Goal: Task Accomplishment & Management: Complete application form

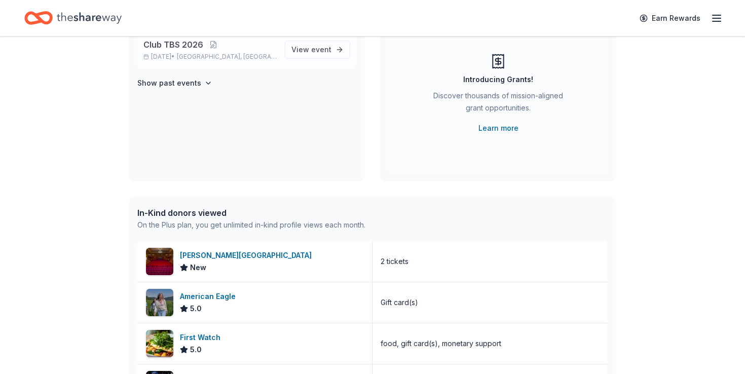
scroll to position [3, 0]
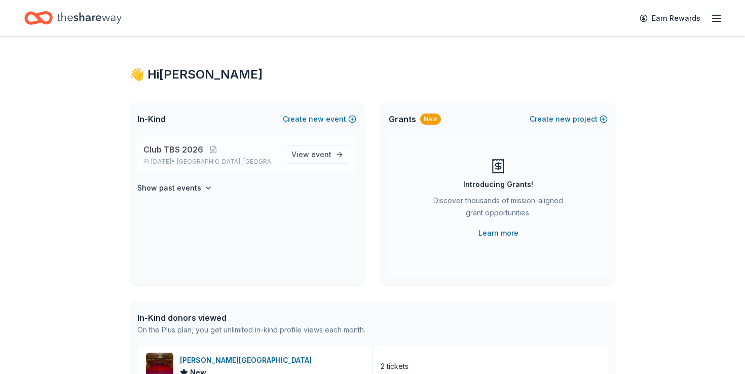
click at [171, 145] on span "Club TBS 2026" at bounding box center [173, 149] width 60 height 12
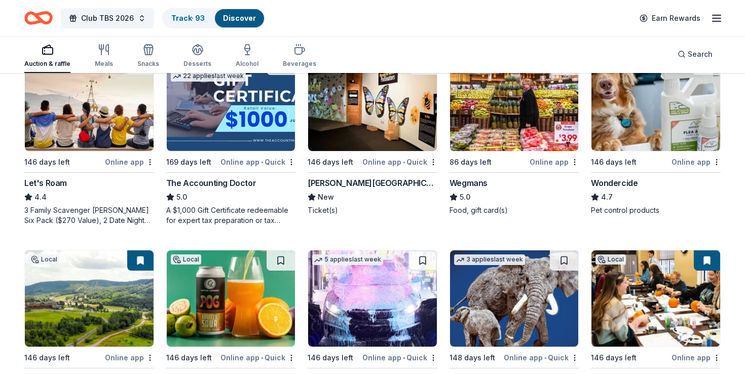
scroll to position [641, 0]
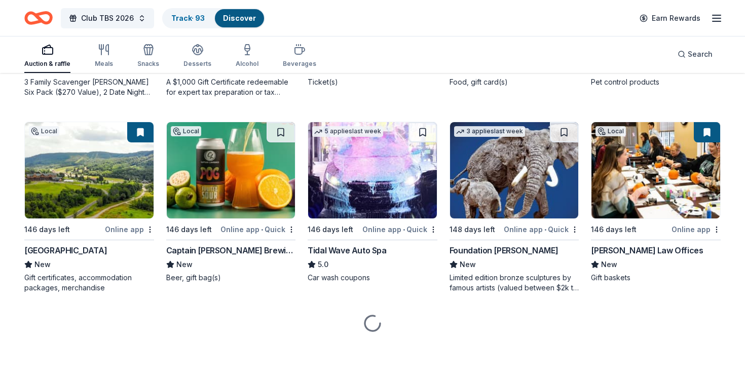
click at [142, 127] on button at bounding box center [140, 132] width 26 height 20
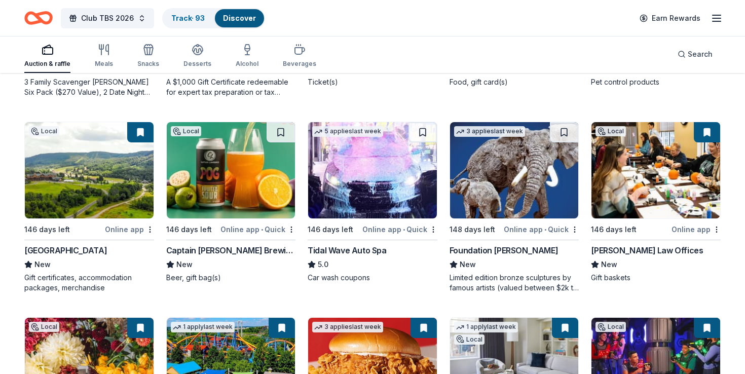
click at [146, 131] on button at bounding box center [140, 132] width 26 height 20
click at [146, 129] on button at bounding box center [140, 132] width 26 height 20
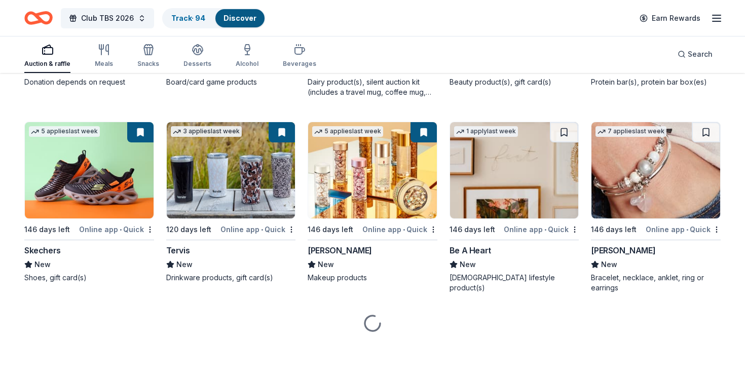
scroll to position [9692, 0]
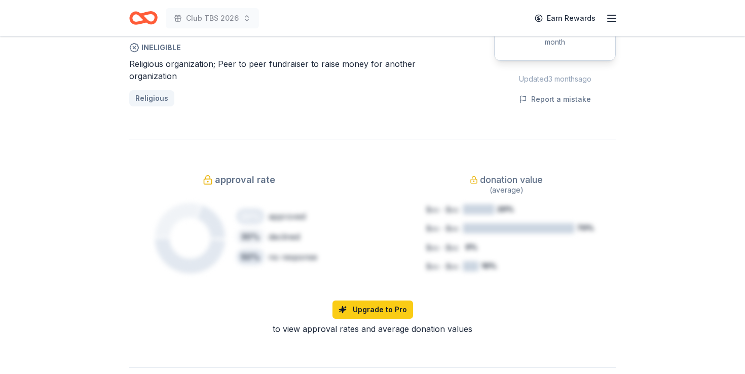
scroll to position [578, 0]
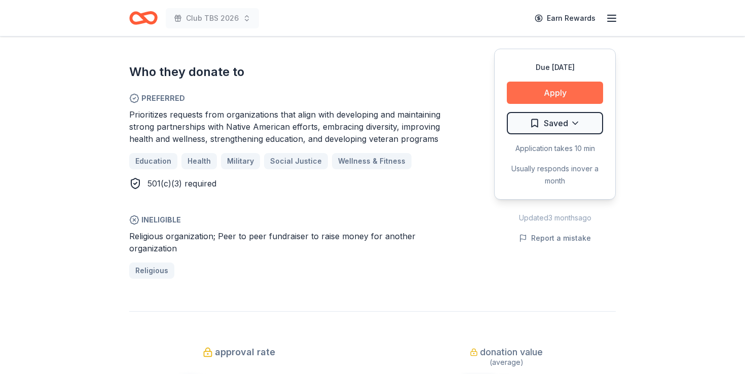
click at [519, 91] on button "Apply" at bounding box center [555, 93] width 96 height 22
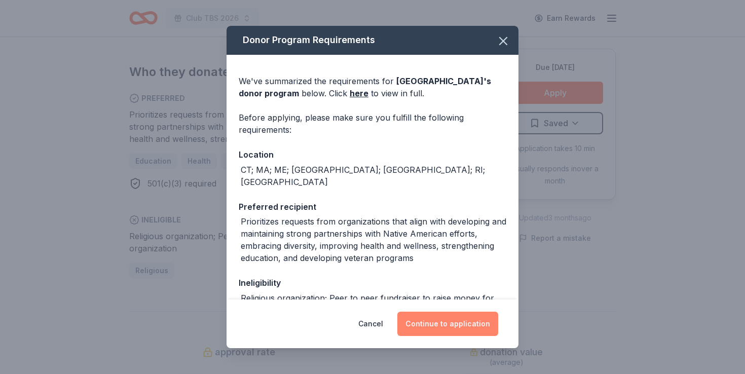
click at [421, 326] on button "Continue to application" at bounding box center [447, 324] width 101 height 24
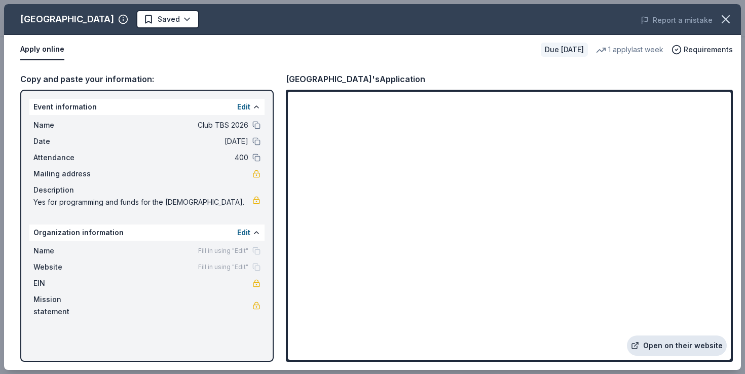
click at [659, 344] on link "Open on their website" at bounding box center [677, 345] width 100 height 20
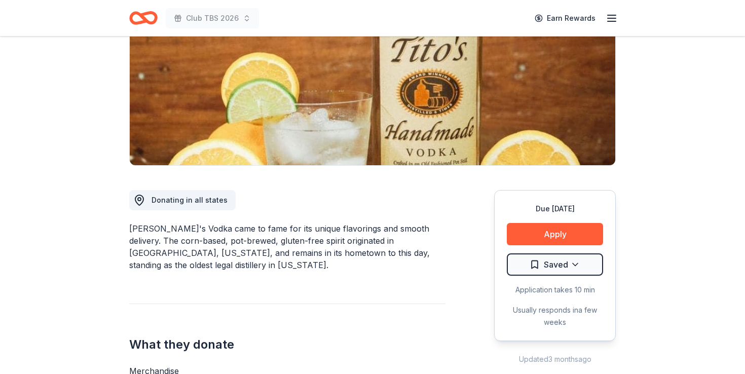
scroll to position [304, 0]
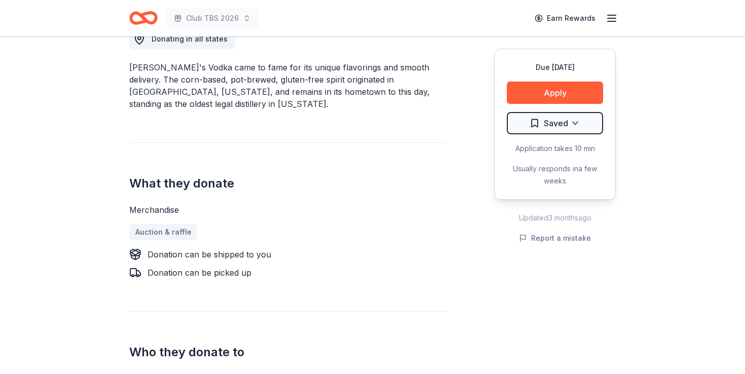
click at [520, 104] on div "Due in 146 days Apply Saved Application takes 10 min Usually responds in a few …" at bounding box center [555, 124] width 122 height 151
click at [525, 95] on button "Apply" at bounding box center [555, 93] width 96 height 22
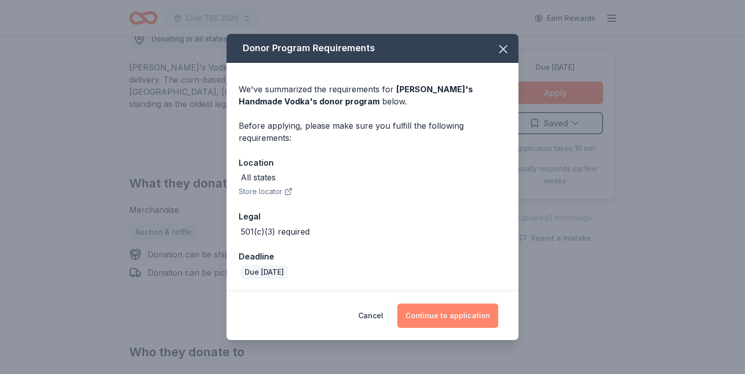
click at [449, 316] on button "Continue to application" at bounding box center [447, 316] width 101 height 24
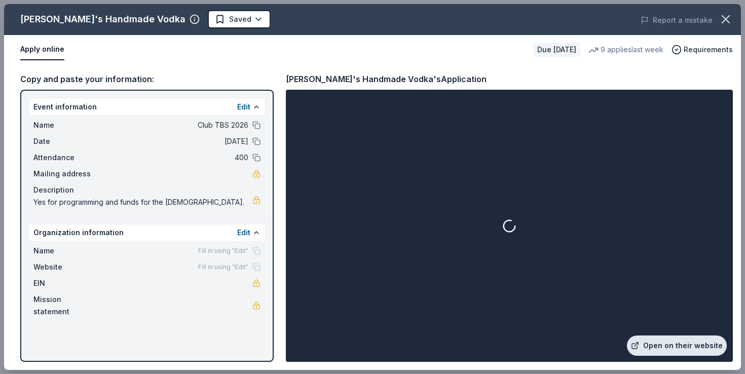
click at [670, 345] on link "Open on their website" at bounding box center [677, 345] width 100 height 20
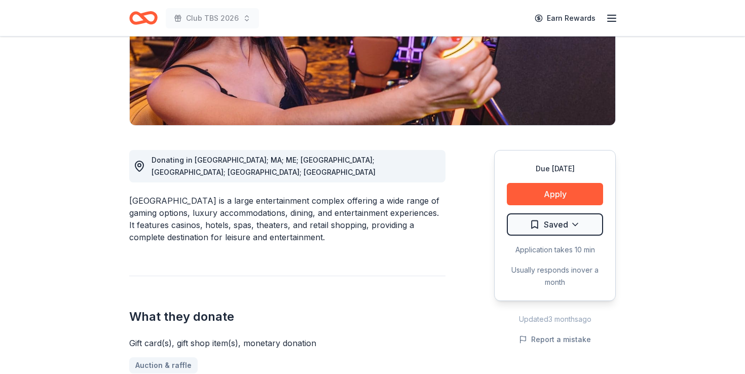
scroll to position [222, 0]
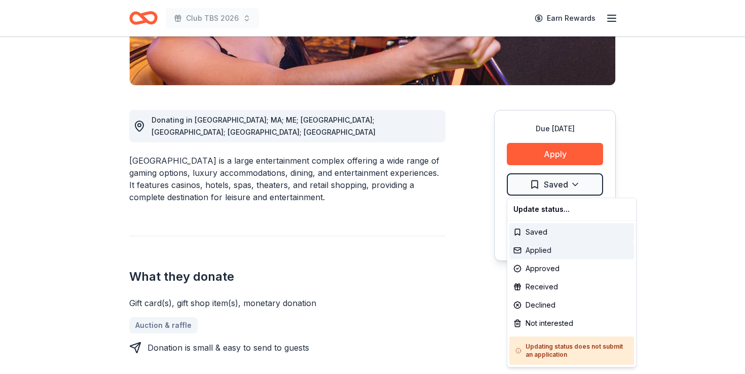
click at [552, 249] on div "Applied" at bounding box center [571, 250] width 125 height 18
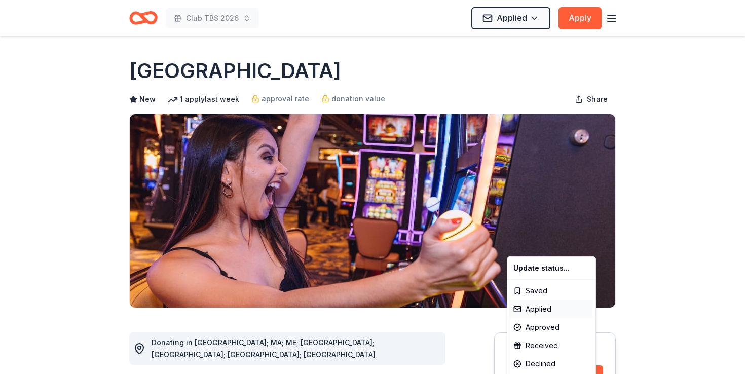
scroll to position [0, 0]
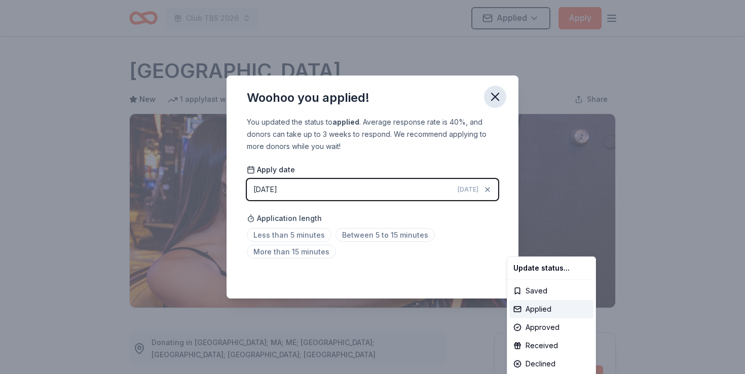
click at [494, 103] on html "Club TBS 2026 Applied Apply Due in 116 days Share Foxwoods Resort Casino New 1 …" at bounding box center [372, 187] width 745 height 374
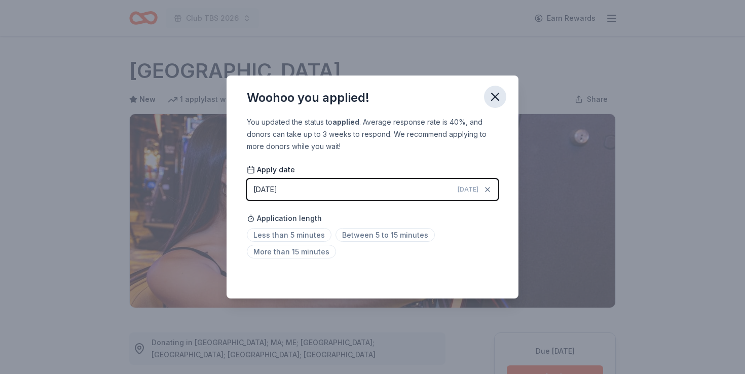
scroll to position [220, 0]
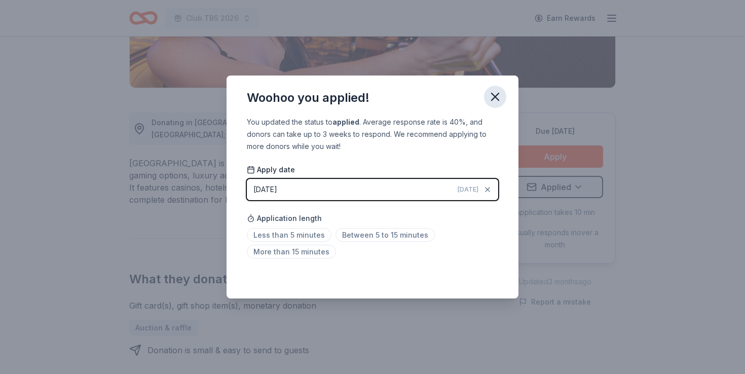
click at [493, 94] on icon "button" at bounding box center [495, 97] width 14 height 14
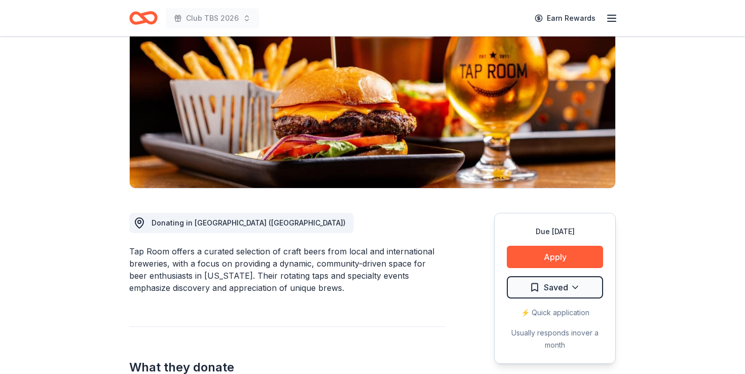
scroll to position [128, 0]
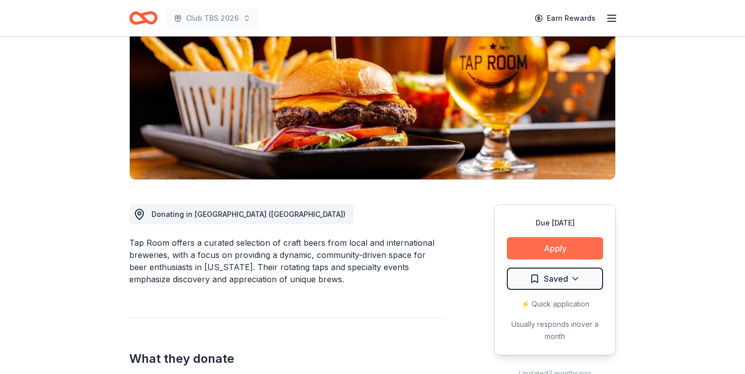
click at [543, 251] on button "Apply" at bounding box center [555, 248] width 96 height 22
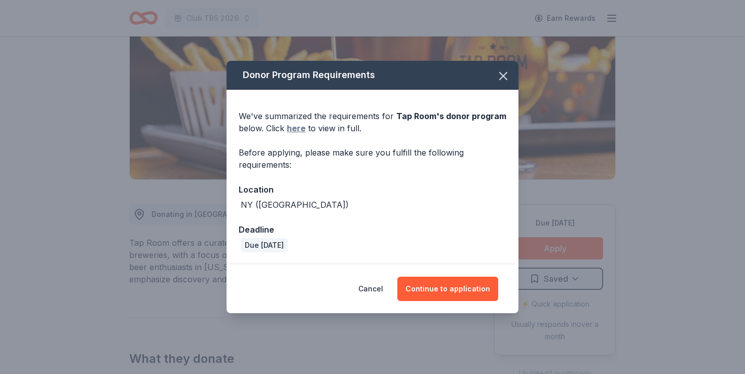
click at [290, 127] on link "here" at bounding box center [296, 128] width 19 height 12
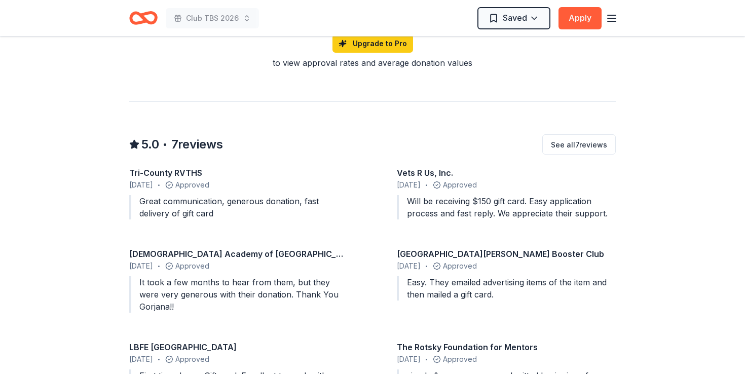
scroll to position [822, 0]
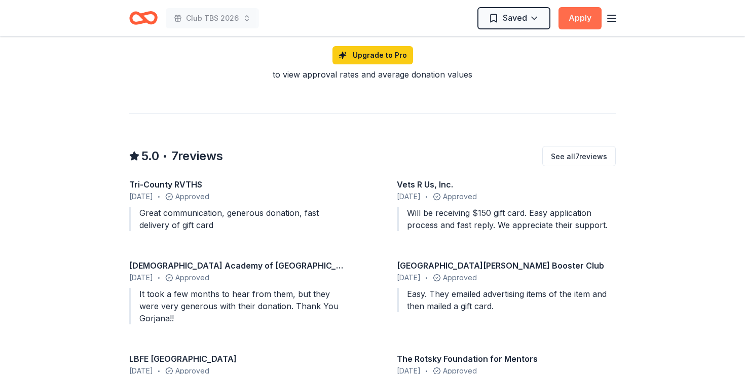
click at [571, 14] on button "Apply" at bounding box center [579, 18] width 43 height 22
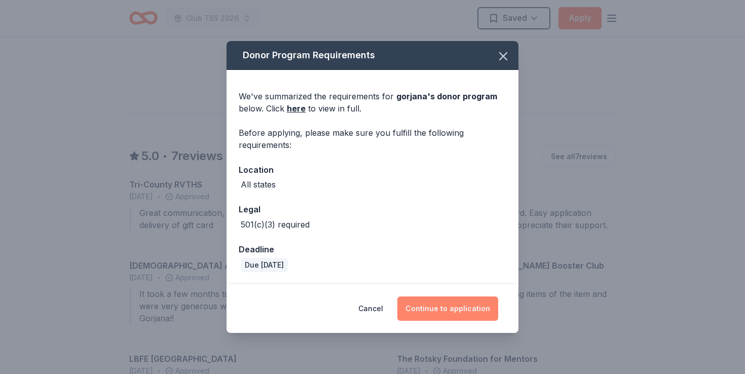
click at [441, 312] on button "Continue to application" at bounding box center [447, 308] width 101 height 24
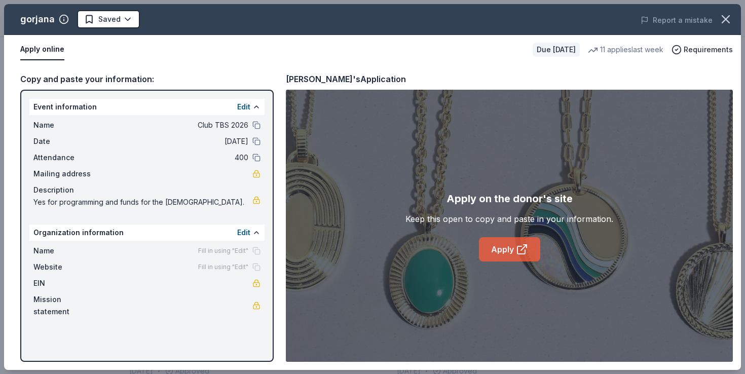
click at [512, 248] on link "Apply" at bounding box center [509, 249] width 61 height 24
click at [722, 17] on icon "button" at bounding box center [726, 19] width 14 height 14
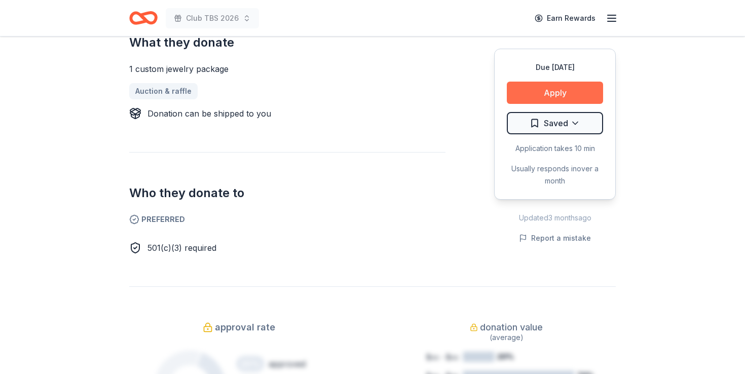
scroll to position [205, 0]
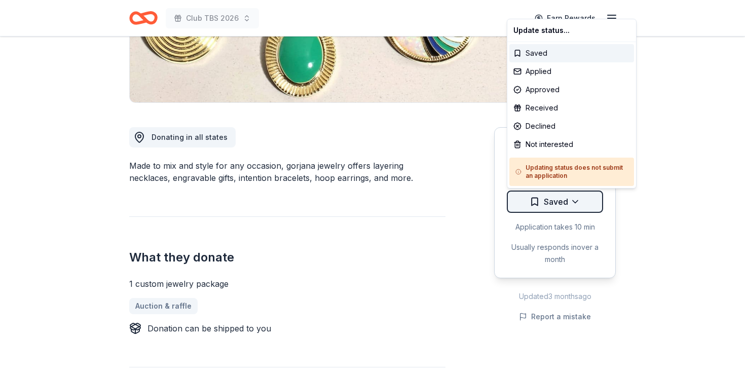
click at [538, 69] on div "Applied" at bounding box center [571, 71] width 125 height 18
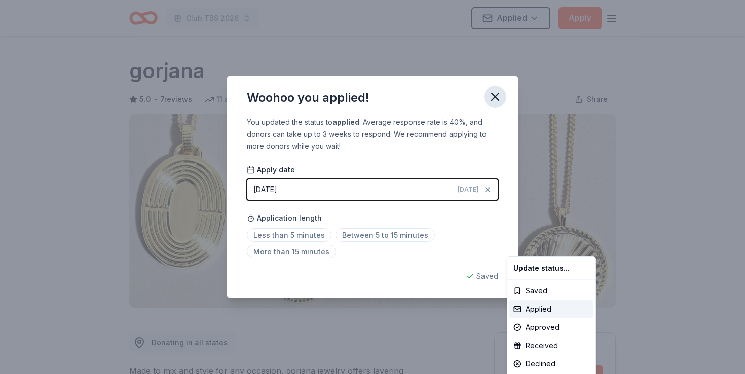
click at [495, 95] on html "Club TBS 2026 Applied Apply Due in 146 days Share gorjana 5.0 • 7 reviews 11 ap…" at bounding box center [372, 187] width 745 height 374
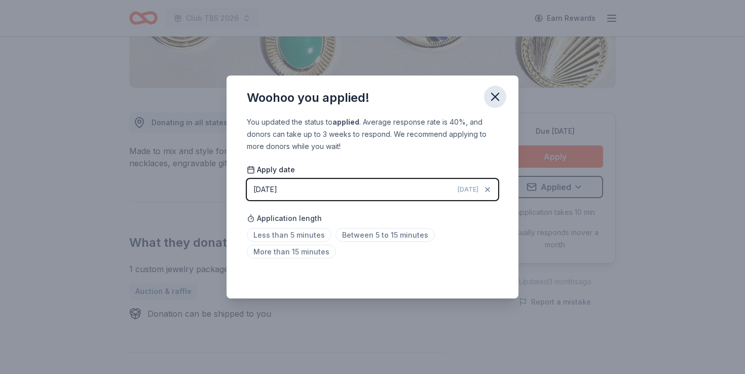
click at [493, 97] on icon "button" at bounding box center [495, 97] width 14 height 14
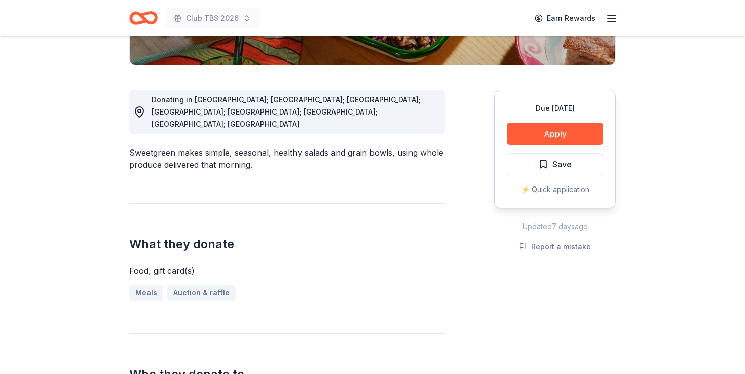
scroll to position [242, 0]
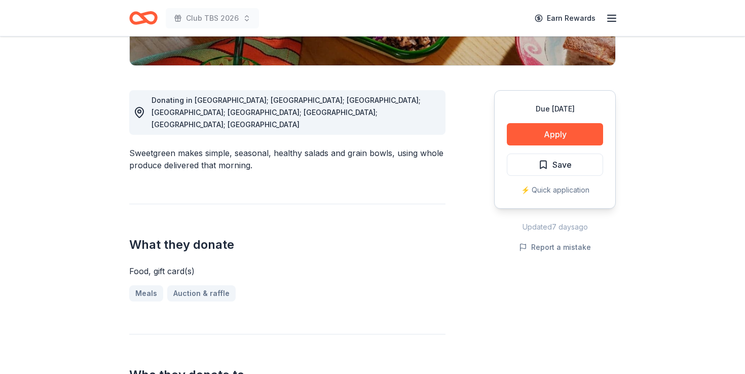
click at [531, 123] on div "Due [DATE] Apply Save ⚡️ Quick application" at bounding box center [555, 149] width 122 height 119
click at [528, 126] on button "Apply" at bounding box center [555, 134] width 96 height 22
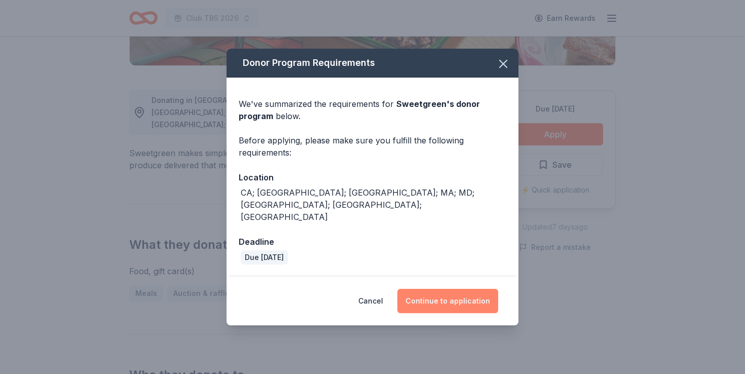
click at [444, 289] on button "Continue to application" at bounding box center [447, 301] width 101 height 24
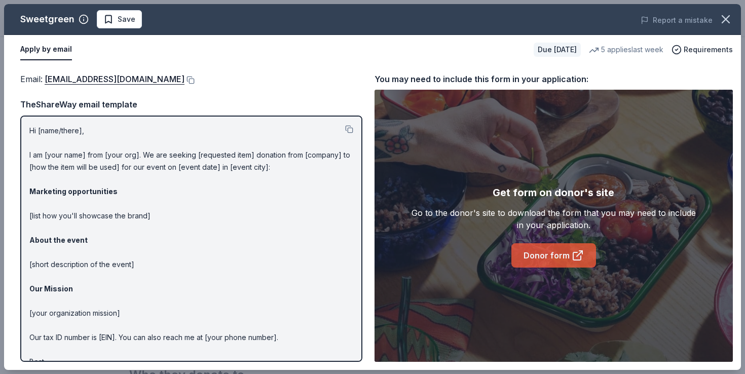
click at [533, 250] on link "Donor form" at bounding box center [553, 255] width 85 height 24
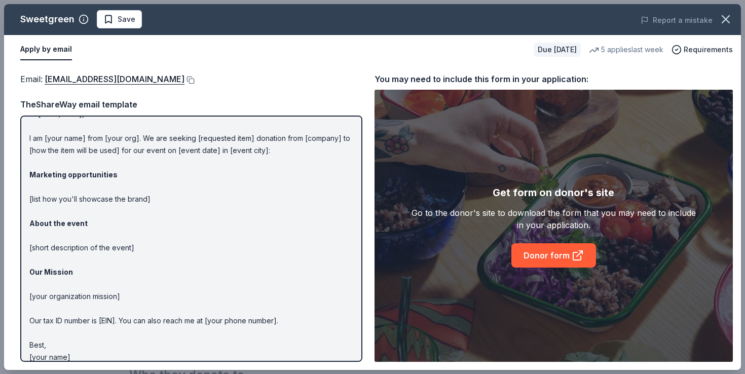
scroll to position [27, 0]
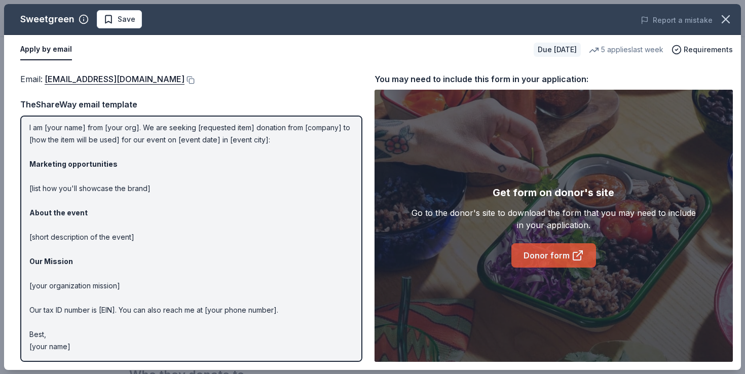
click at [526, 254] on link "Donor form" at bounding box center [553, 255] width 85 height 24
click at [110, 17] on span "Save" at bounding box center [119, 19] width 32 height 12
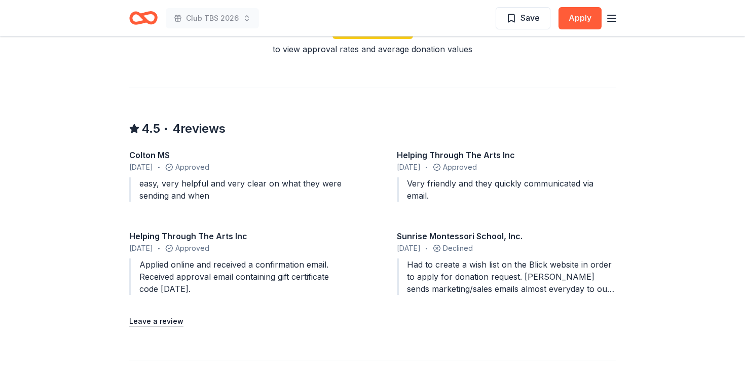
scroll to position [889, 0]
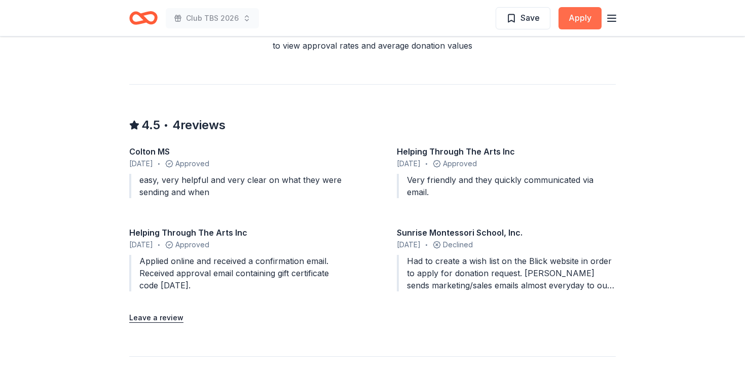
click at [562, 28] on button "Apply" at bounding box center [579, 18] width 43 height 22
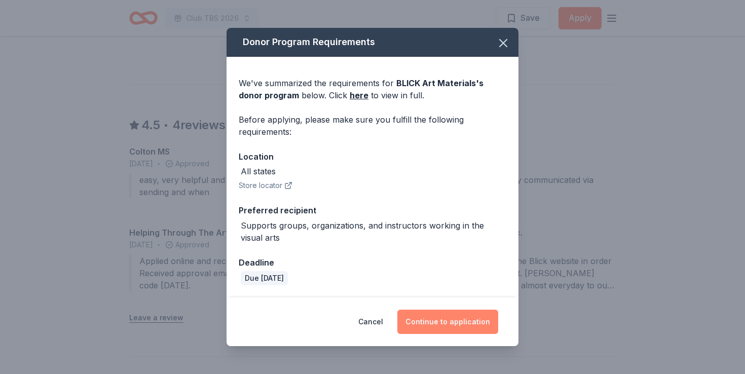
click at [467, 323] on button "Continue to application" at bounding box center [447, 322] width 101 height 24
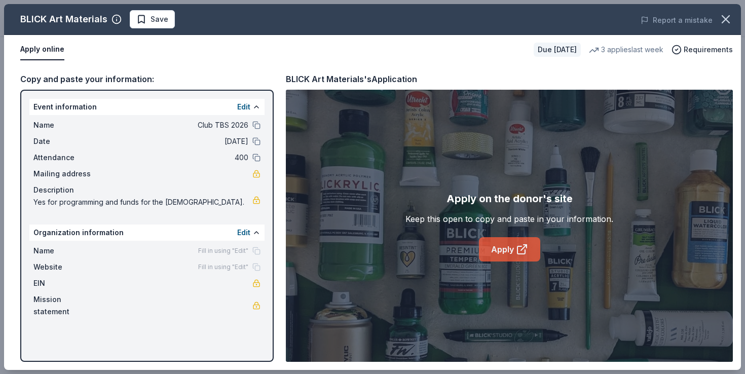
click at [510, 247] on link "Apply" at bounding box center [509, 249] width 61 height 24
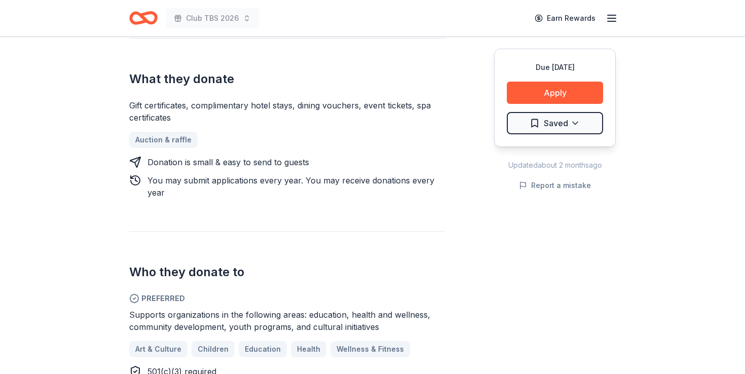
scroll to position [304, 0]
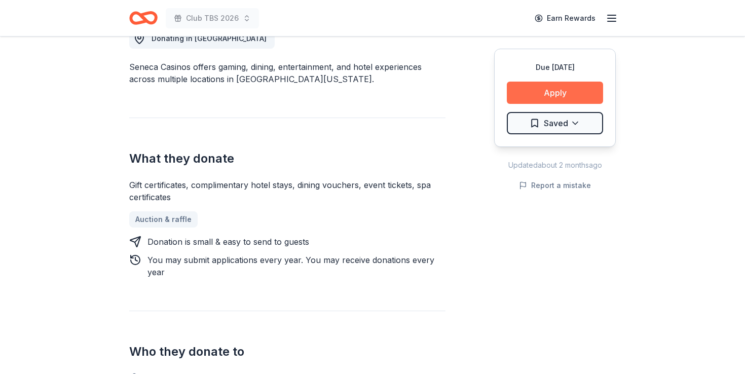
click at [524, 98] on button "Apply" at bounding box center [555, 93] width 96 height 22
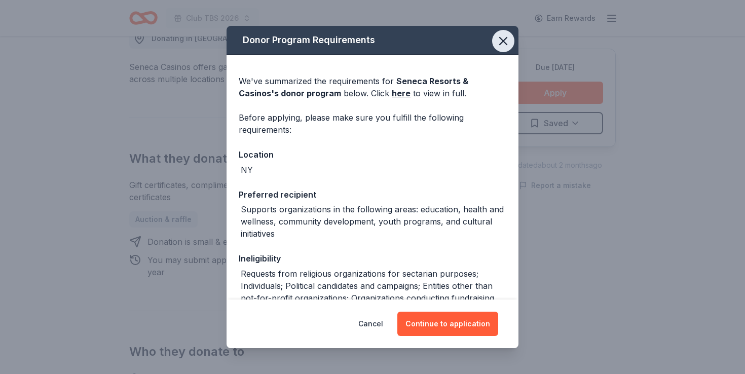
click at [503, 41] on icon "button" at bounding box center [503, 40] width 7 height 7
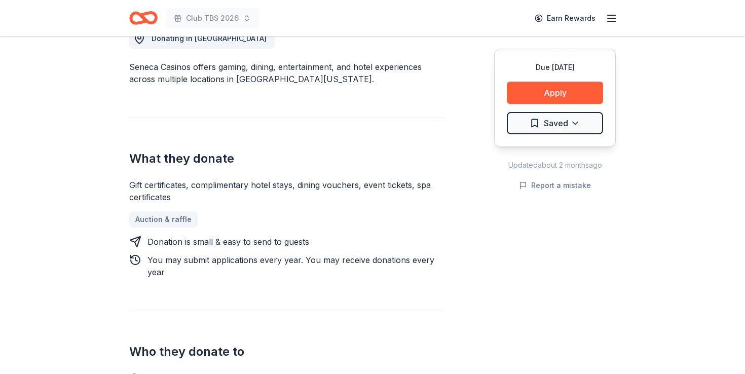
click at [528, 80] on div "Due [DATE] Apply Saved" at bounding box center [555, 98] width 122 height 98
click at [527, 92] on button "Apply" at bounding box center [555, 93] width 96 height 22
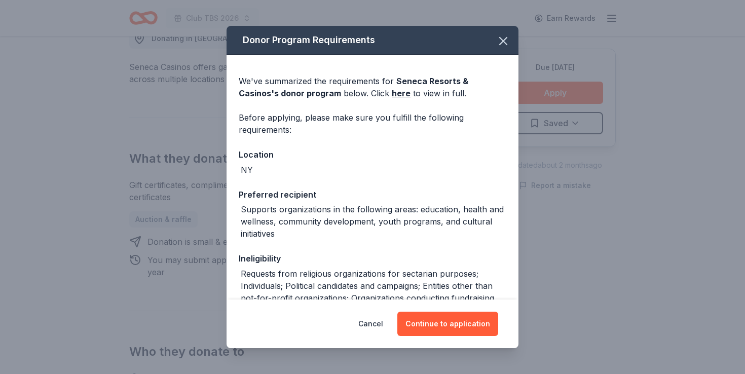
click at [449, 311] on div "Cancel Continue to application" at bounding box center [372, 323] width 292 height 49
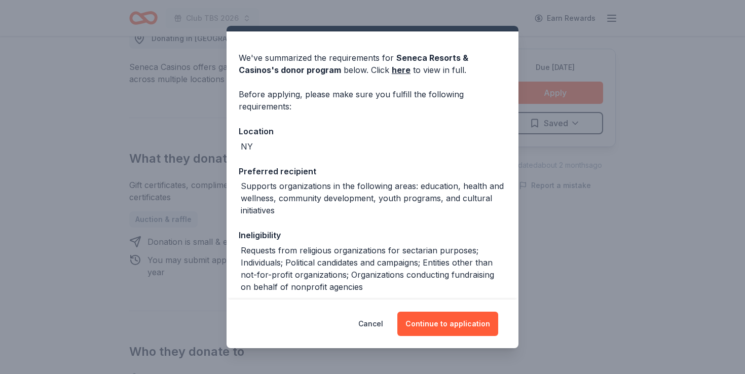
scroll to position [47, 0]
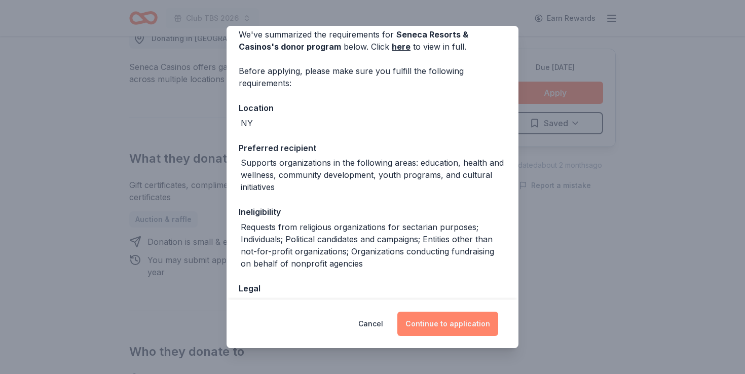
click at [433, 329] on button "Continue to application" at bounding box center [447, 324] width 101 height 24
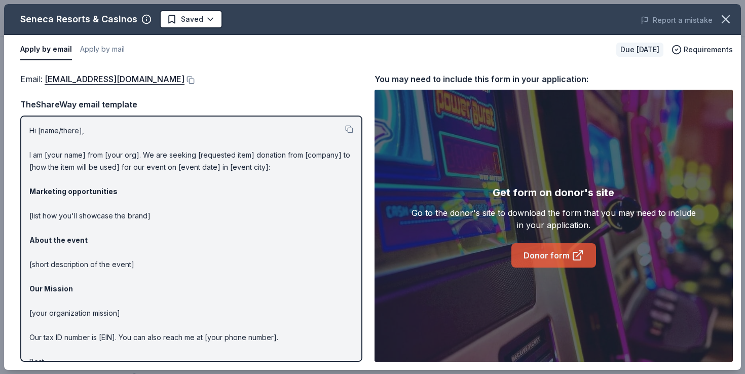
click at [573, 252] on icon at bounding box center [578, 255] width 12 height 12
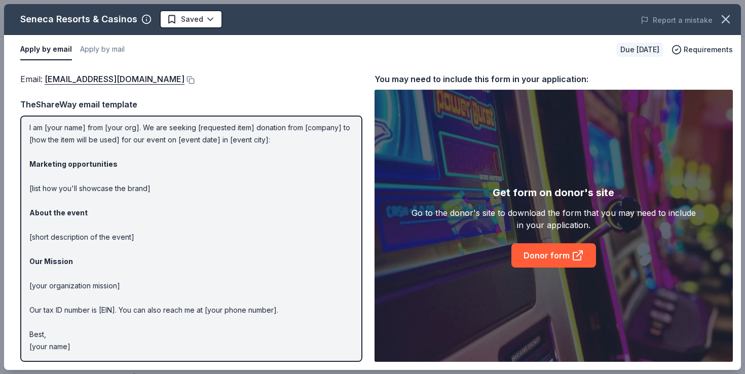
scroll to position [27, 0]
click at [732, 22] on icon "button" at bounding box center [726, 19] width 14 height 14
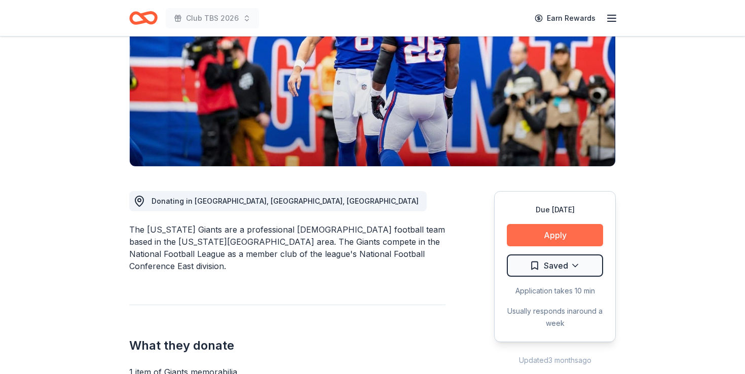
scroll to position [143, 0]
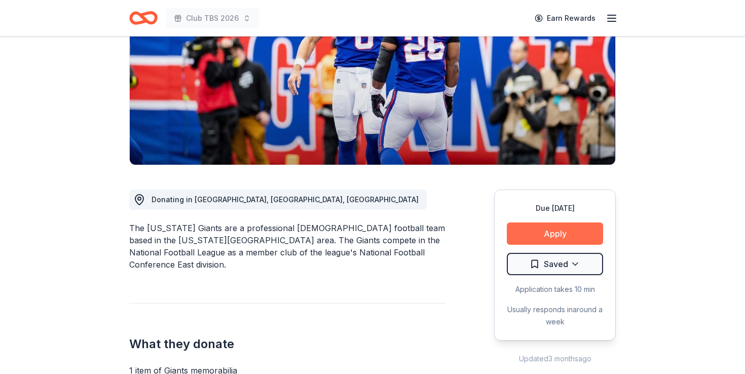
click at [528, 233] on button "Apply" at bounding box center [555, 233] width 96 height 22
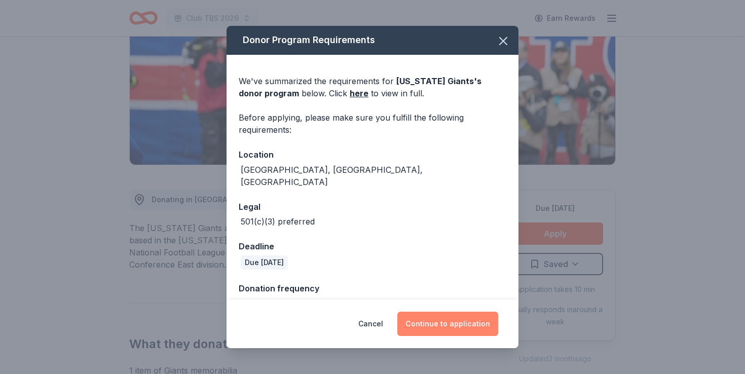
click at [472, 326] on button "Continue to application" at bounding box center [447, 324] width 101 height 24
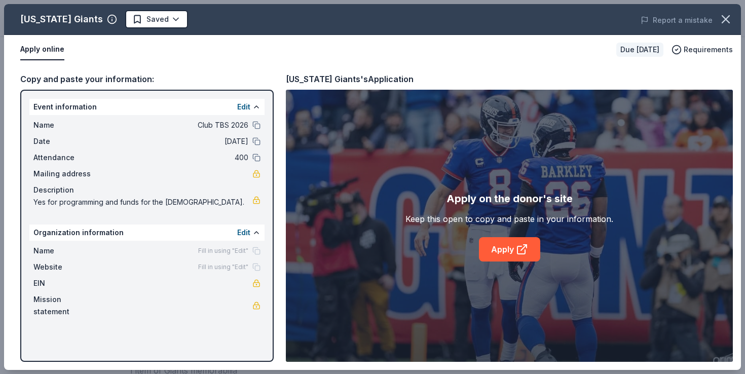
click at [543, 233] on div "Apply on the donor's site Keep this open to copy and paste in your information.…" at bounding box center [509, 226] width 208 height 71
click at [520, 246] on icon at bounding box center [522, 249] width 12 height 12
click at [719, 17] on icon "button" at bounding box center [726, 19] width 14 height 14
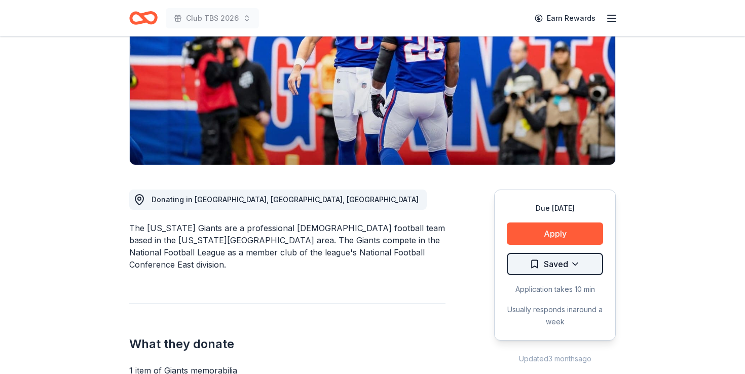
click at [578, 231] on html "Club TBS 2026 Earn Rewards Due [DATE] Share [US_STATE] Giants 5.0 • 4 reviews a…" at bounding box center [372, 44] width 745 height 374
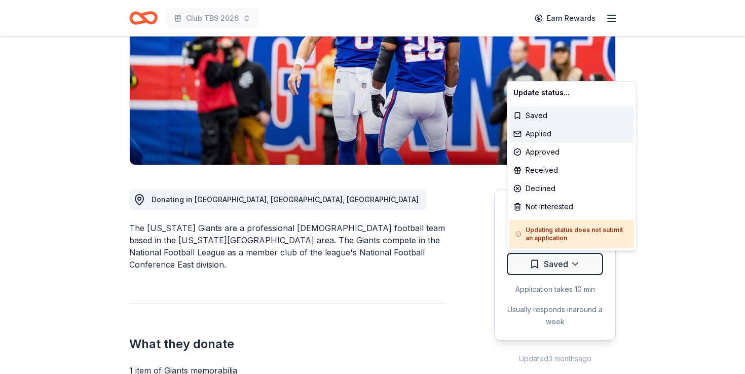
click at [547, 135] on div "Applied" at bounding box center [571, 134] width 125 height 18
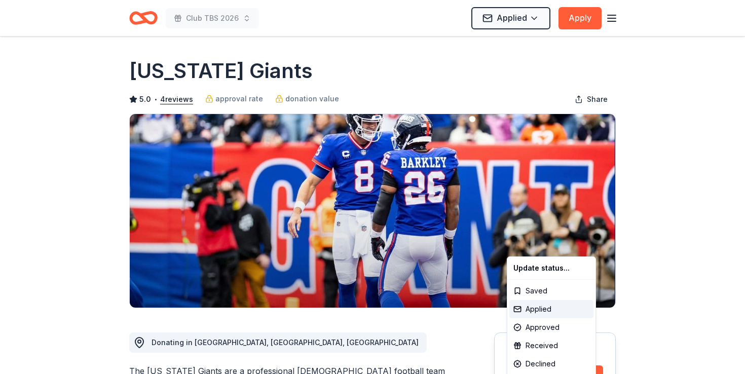
scroll to position [0, 0]
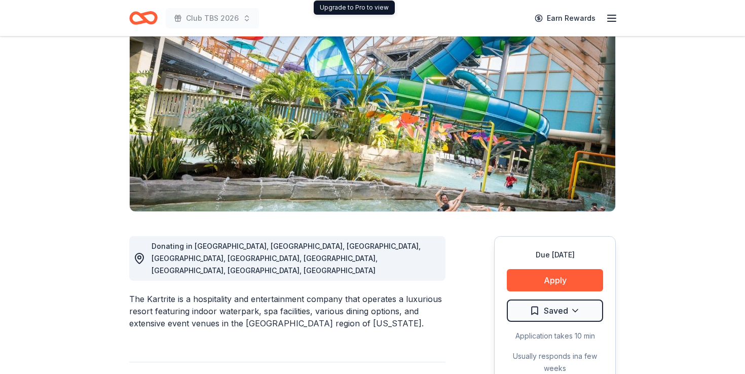
scroll to position [121, 0]
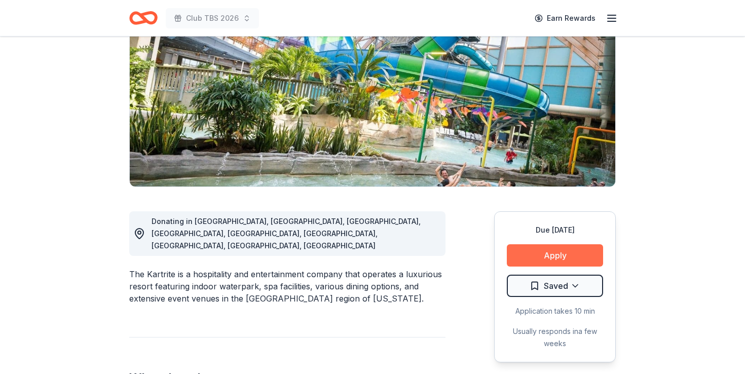
click at [543, 253] on button "Apply" at bounding box center [555, 255] width 96 height 22
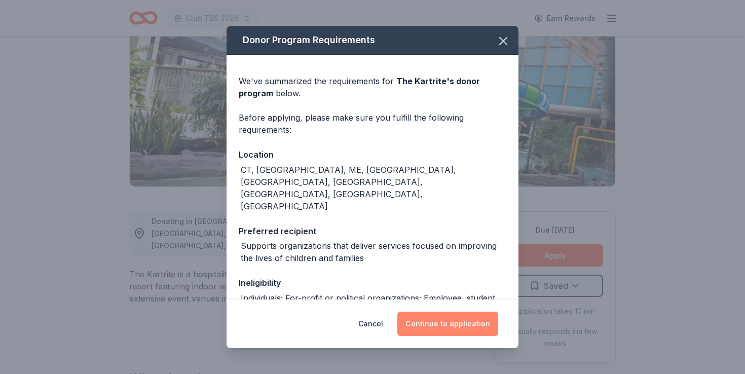
click at [471, 313] on button "Continue to application" at bounding box center [447, 324] width 101 height 24
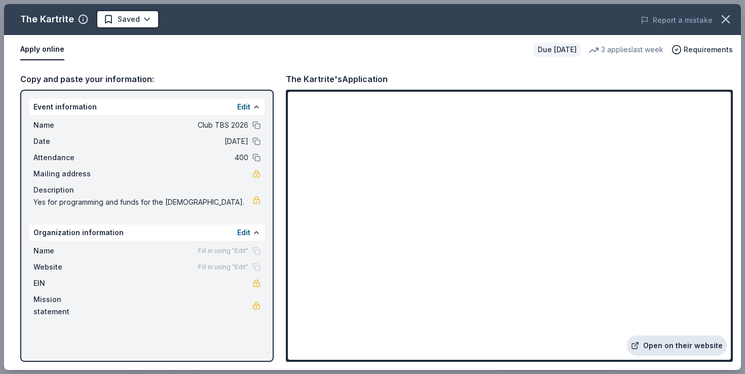
click at [667, 354] on link "Open on their website" at bounding box center [677, 345] width 100 height 20
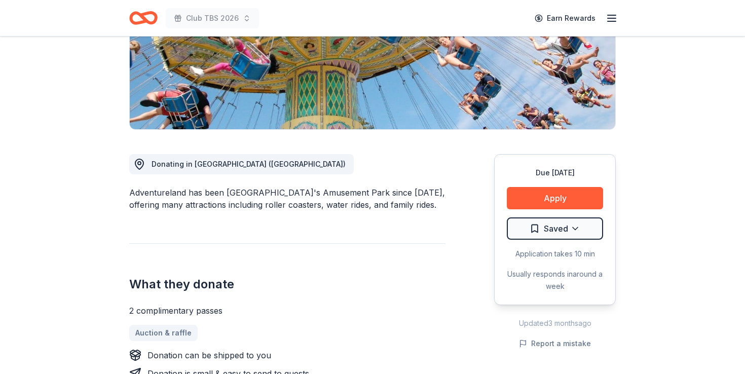
scroll to position [217, 0]
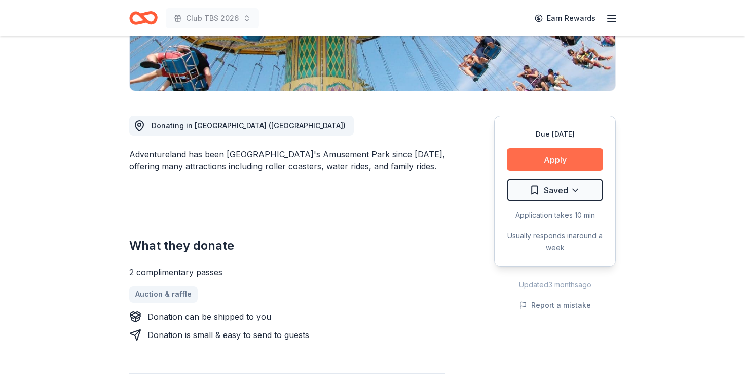
click at [515, 148] on button "Apply" at bounding box center [555, 159] width 96 height 22
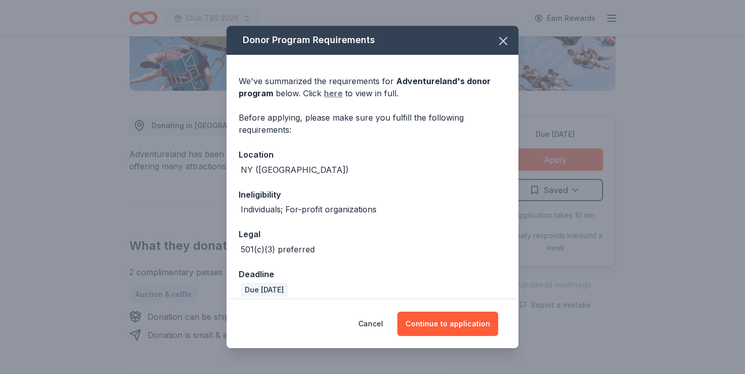
click at [332, 97] on link "here" at bounding box center [333, 93] width 19 height 12
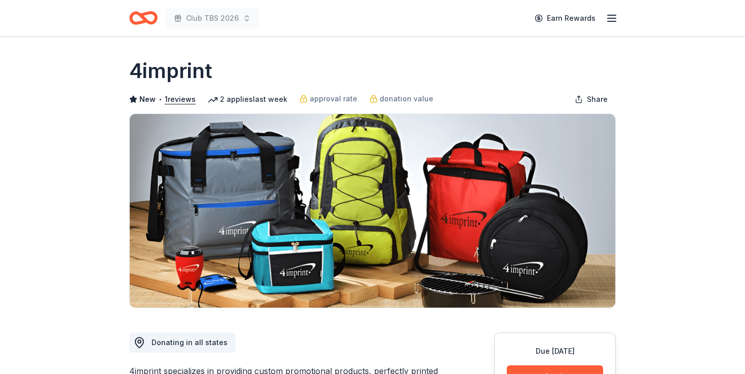
scroll to position [417, 0]
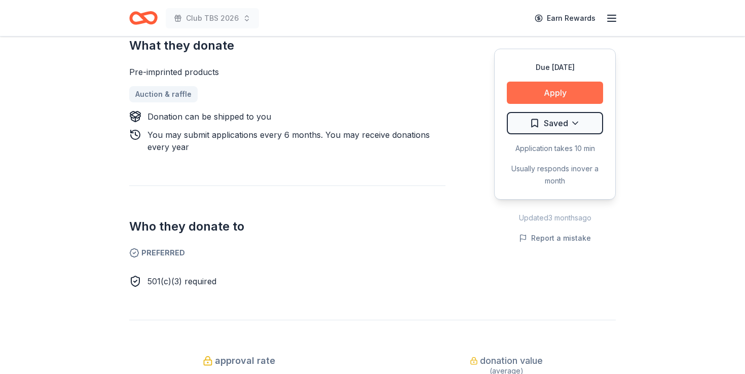
click at [527, 84] on button "Apply" at bounding box center [555, 93] width 96 height 22
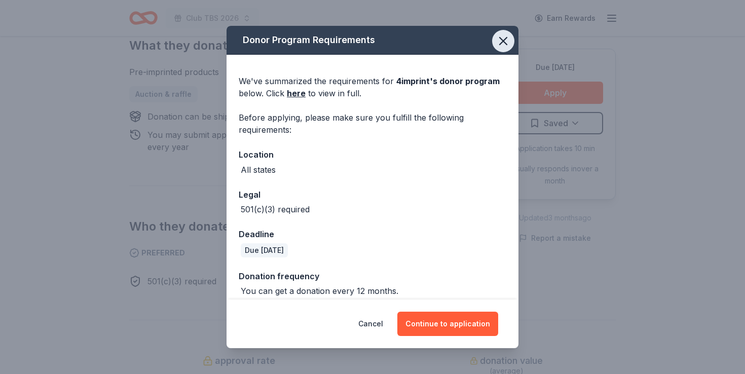
click at [504, 41] on icon "button" at bounding box center [503, 40] width 7 height 7
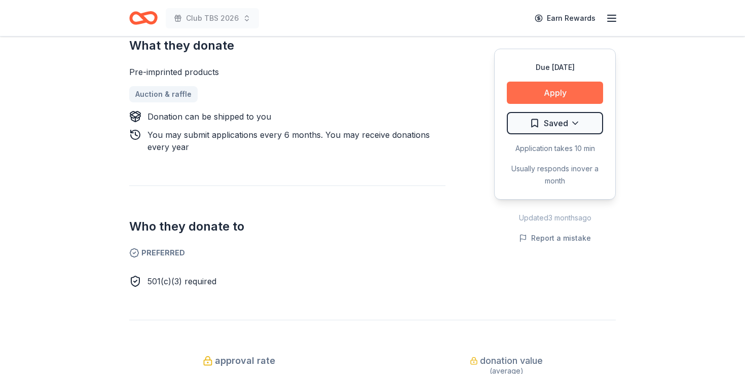
click at [535, 98] on button "Apply" at bounding box center [555, 93] width 96 height 22
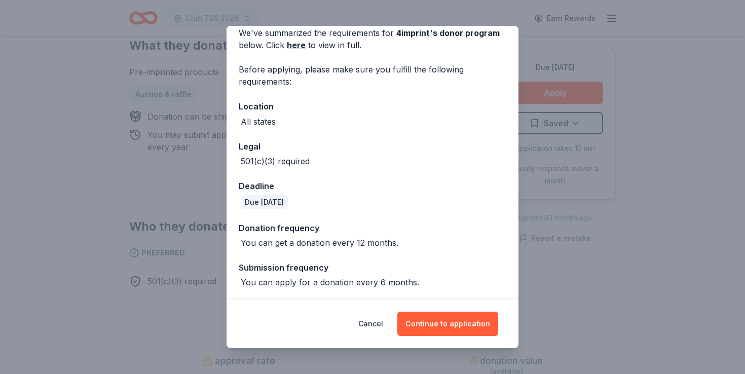
scroll to position [49, 0]
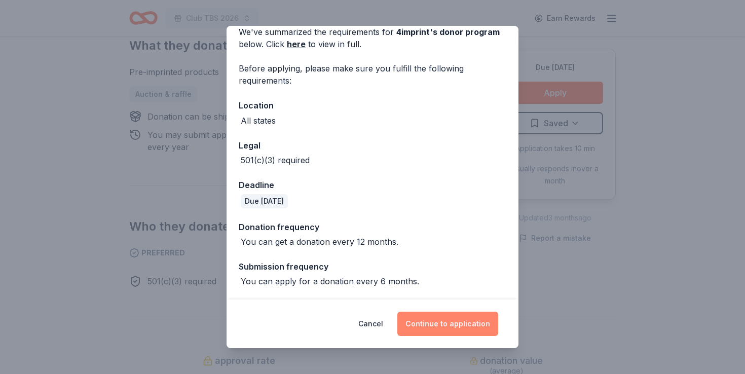
click at [437, 317] on button "Continue to application" at bounding box center [447, 324] width 101 height 24
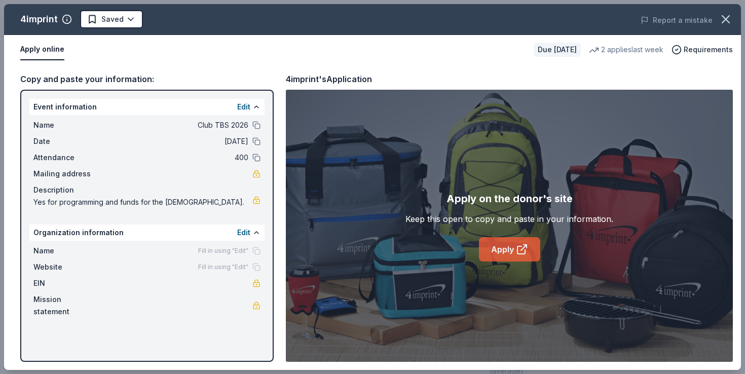
click at [500, 246] on link "Apply" at bounding box center [509, 249] width 61 height 24
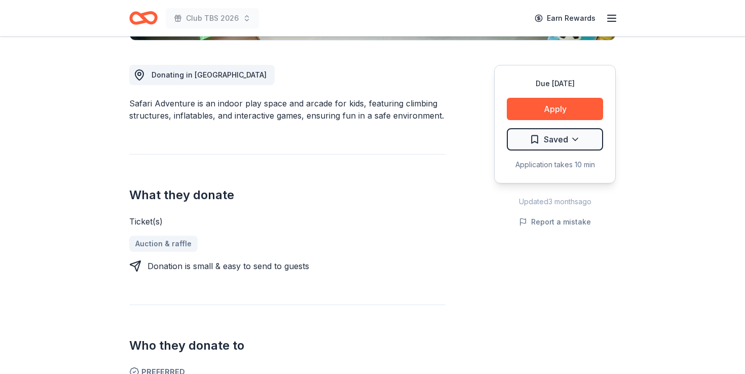
scroll to position [351, 0]
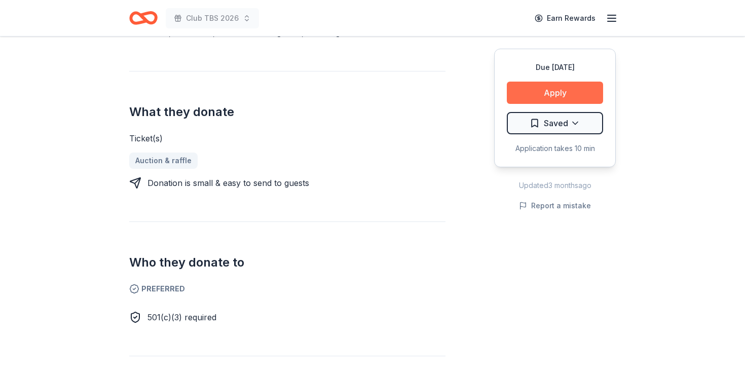
click at [540, 98] on button "Apply" at bounding box center [555, 93] width 96 height 22
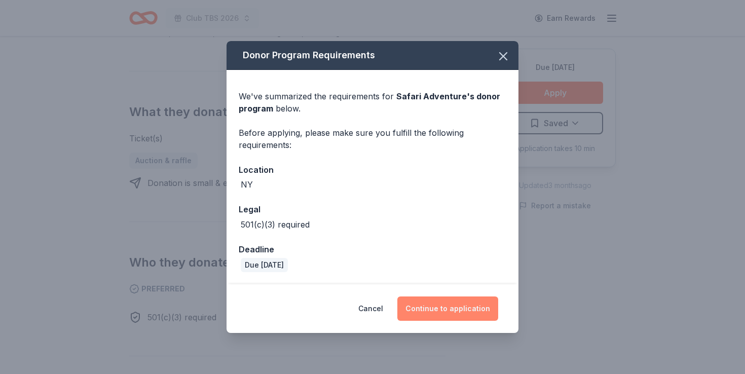
click at [460, 319] on button "Continue to application" at bounding box center [447, 308] width 101 height 24
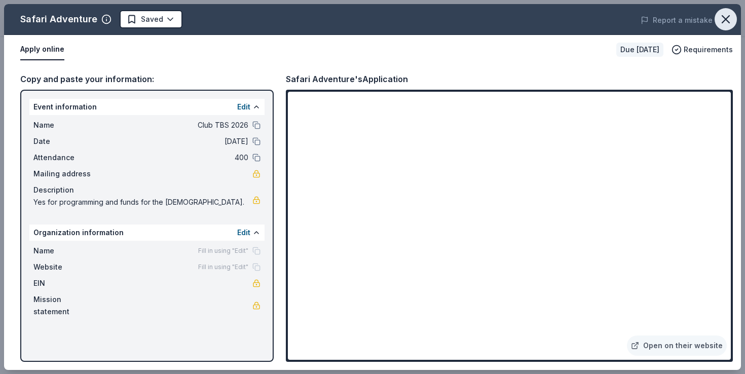
click at [725, 17] on icon "button" at bounding box center [726, 19] width 14 height 14
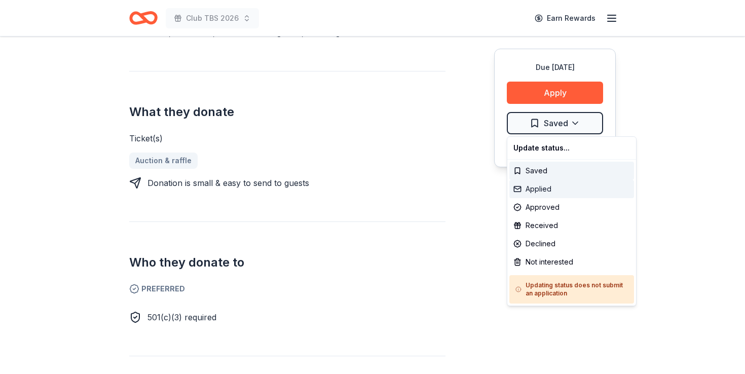
click at [561, 193] on div "Applied" at bounding box center [571, 189] width 125 height 18
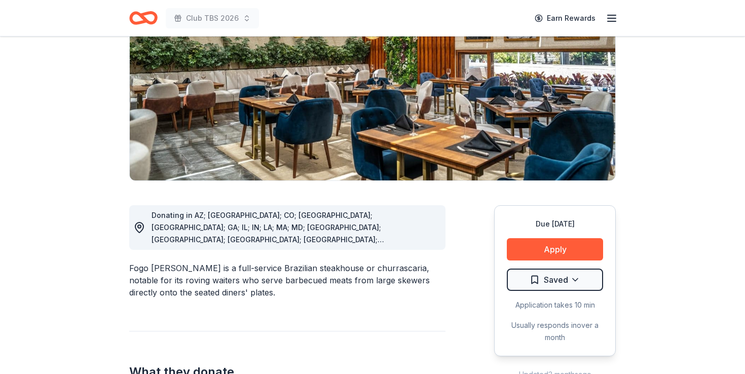
scroll to position [350, 0]
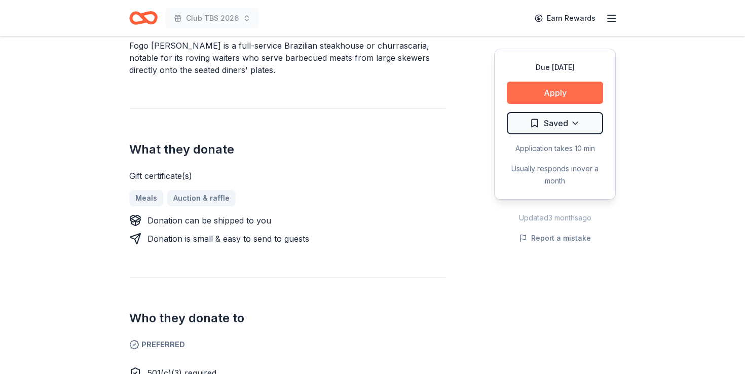
click at [531, 96] on button "Apply" at bounding box center [555, 93] width 96 height 22
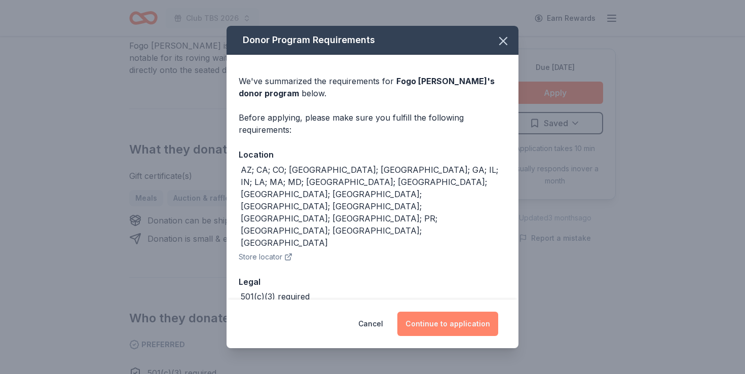
click at [471, 325] on button "Continue to application" at bounding box center [447, 324] width 101 height 24
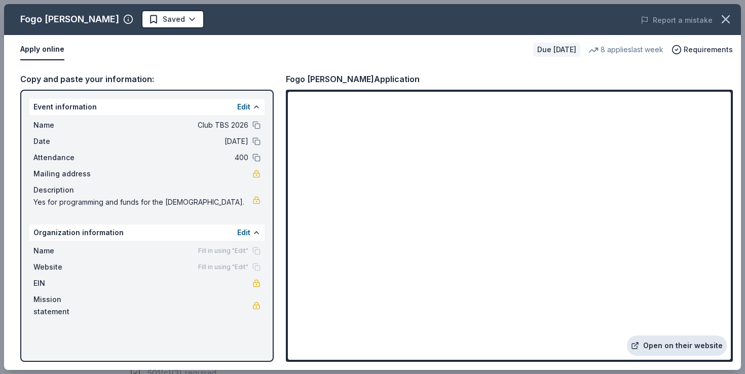
click at [646, 339] on link "Open on their website" at bounding box center [677, 345] width 100 height 20
click at [725, 16] on icon "button" at bounding box center [726, 19] width 14 height 14
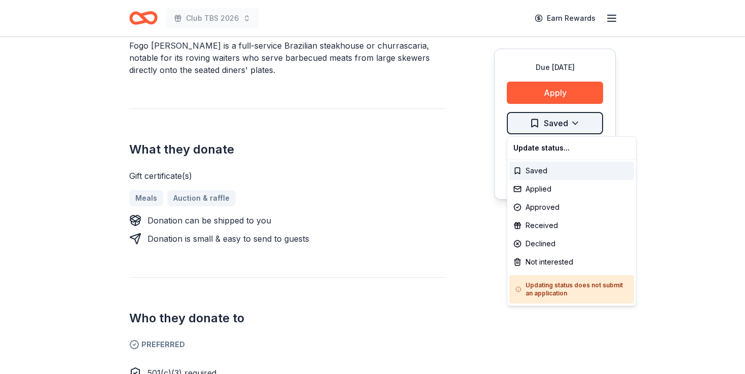
drag, startPoint x: 548, startPoint y: 197, endPoint x: 549, endPoint y: 186, distance: 10.7
click at [549, 186] on div "Applied" at bounding box center [571, 189] width 125 height 18
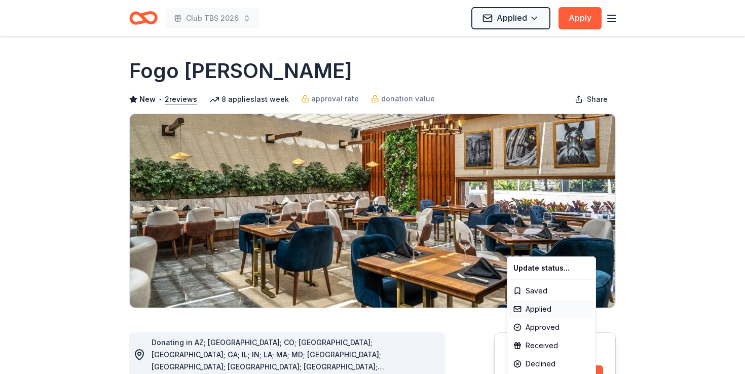
scroll to position [0, 0]
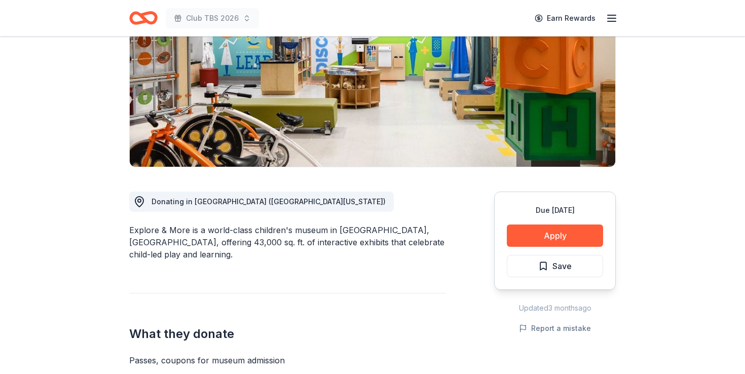
scroll to position [212, 0]
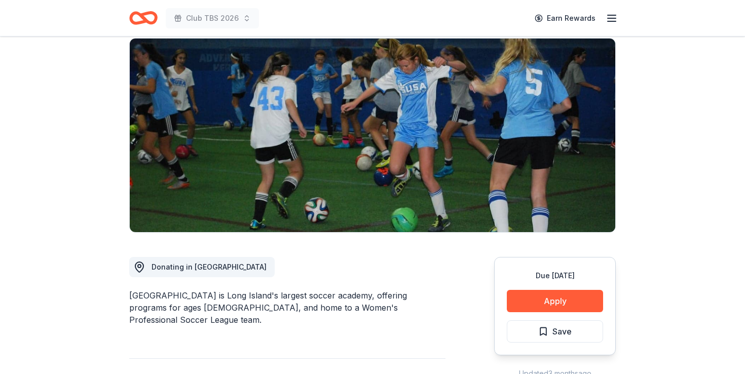
scroll to position [62, 0]
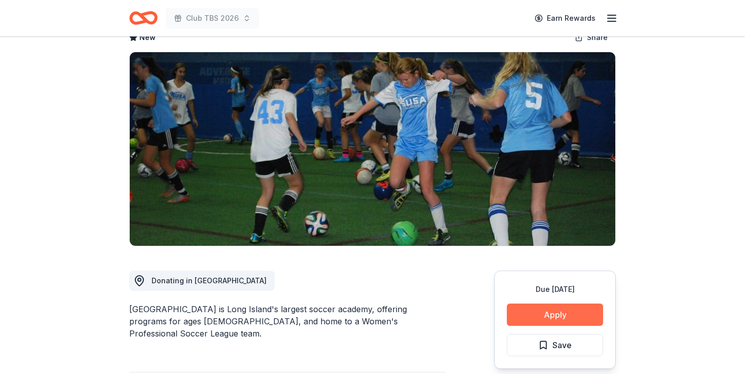
click at [574, 317] on button "Apply" at bounding box center [555, 315] width 96 height 22
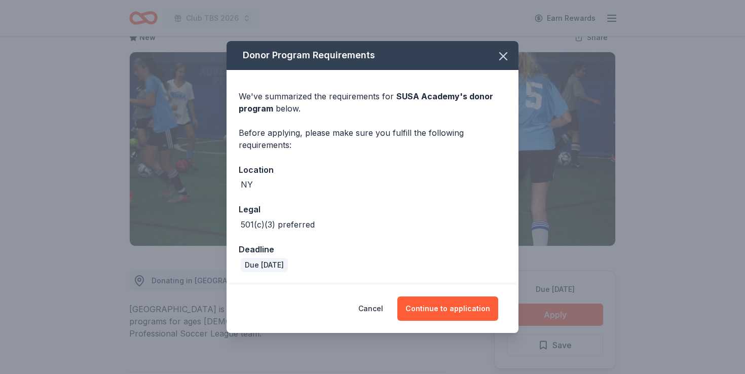
click at [466, 321] on div "Cancel Continue to application" at bounding box center [372, 308] width 292 height 49
click at [467, 312] on button "Continue to application" at bounding box center [447, 308] width 101 height 24
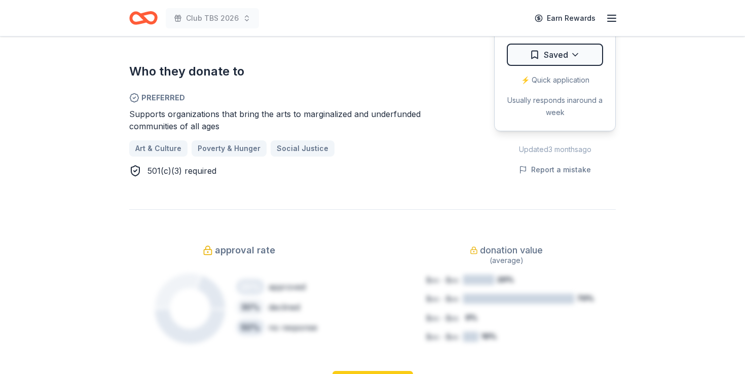
scroll to position [508, 0]
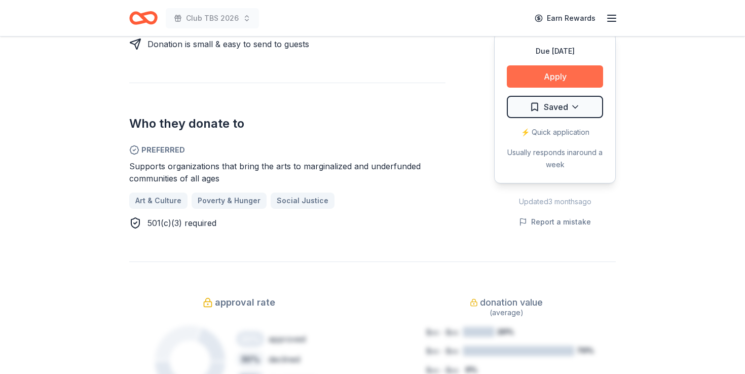
click at [545, 73] on button "Apply" at bounding box center [555, 76] width 96 height 22
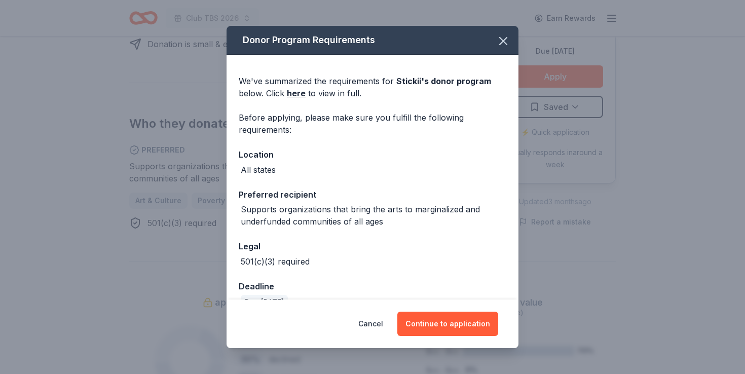
click at [449, 308] on div "Cancel Continue to application" at bounding box center [372, 323] width 292 height 49
click at [447, 315] on button "Continue to application" at bounding box center [447, 324] width 101 height 24
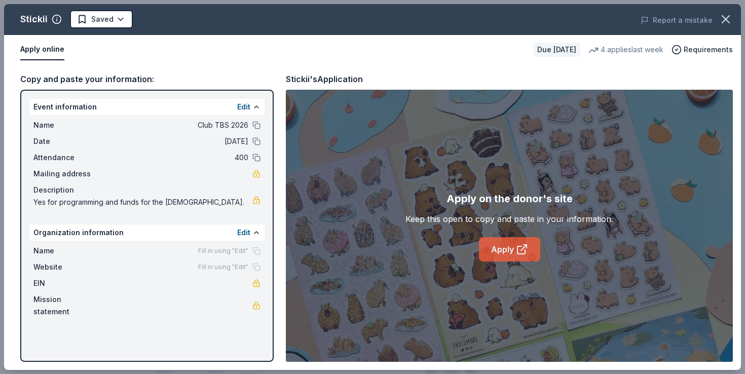
click at [491, 251] on link "Apply" at bounding box center [509, 249] width 61 height 24
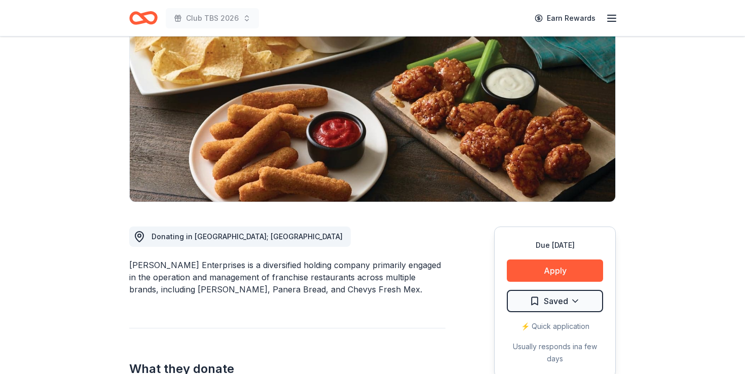
scroll to position [129, 0]
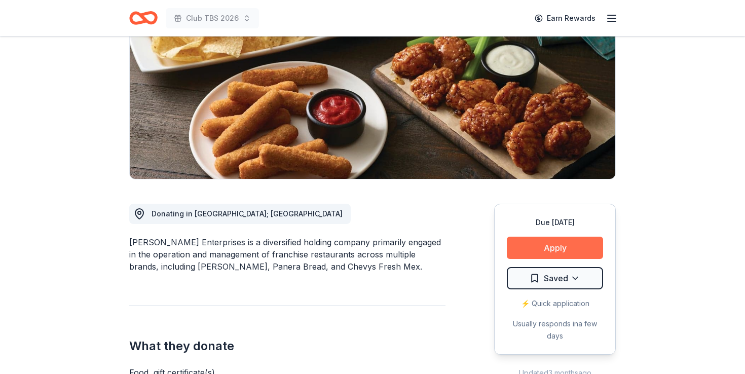
click at [545, 249] on button "Apply" at bounding box center [555, 248] width 96 height 22
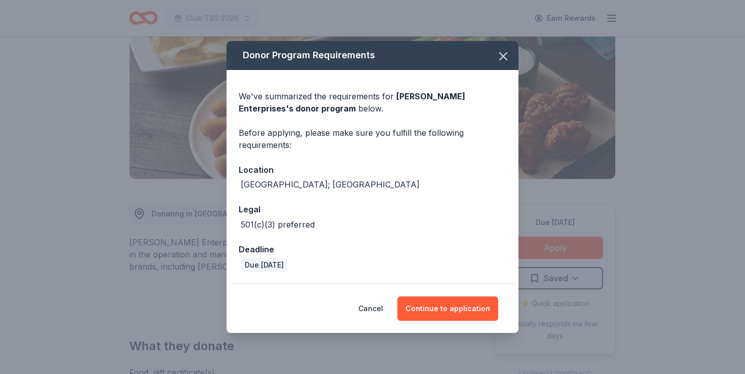
click at [437, 333] on div "Donor Program Requirements We've summarized the requirements for [PERSON_NAME] …" at bounding box center [372, 187] width 745 height 374
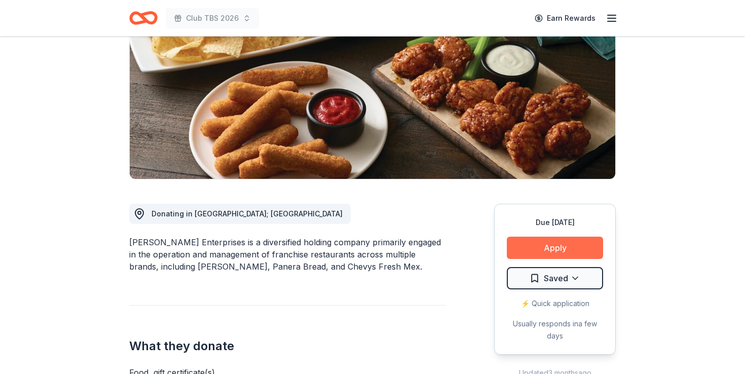
click at [520, 245] on button "Apply" at bounding box center [555, 248] width 96 height 22
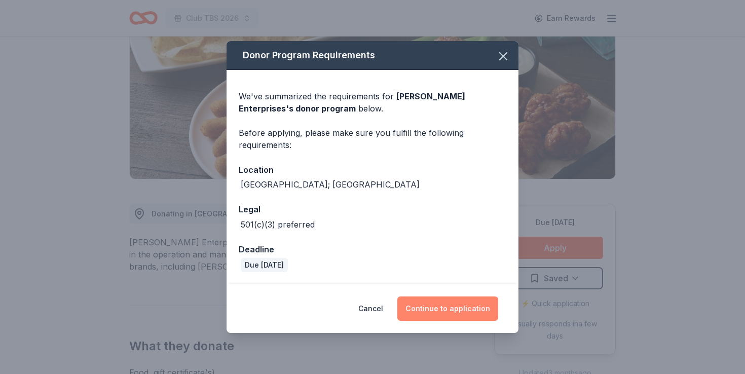
click at [490, 308] on button "Continue to application" at bounding box center [447, 308] width 101 height 24
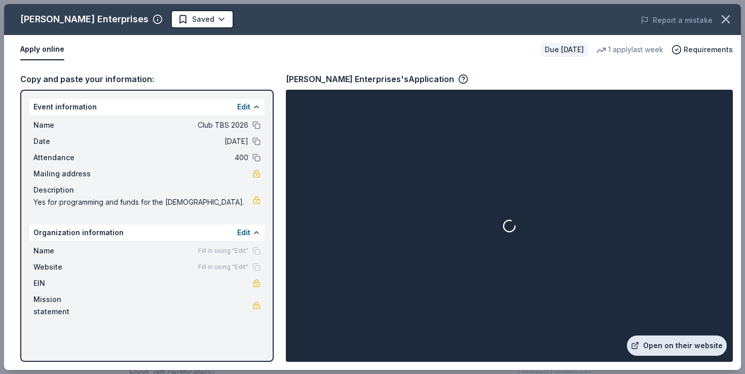
click at [663, 354] on link "Open on their website" at bounding box center [677, 345] width 100 height 20
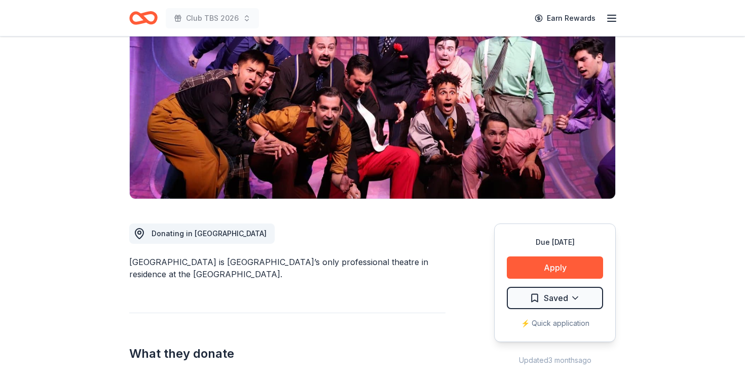
scroll to position [349, 0]
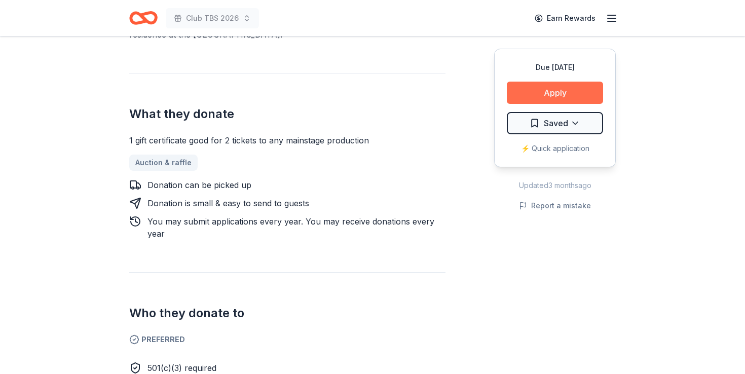
click at [510, 86] on button "Apply" at bounding box center [555, 93] width 96 height 22
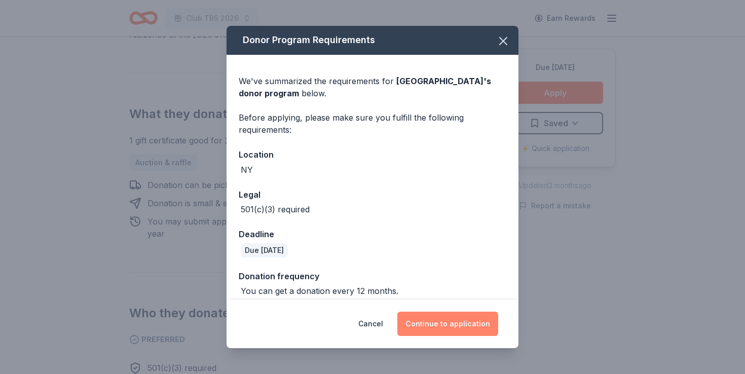
click at [438, 321] on button "Continue to application" at bounding box center [447, 324] width 101 height 24
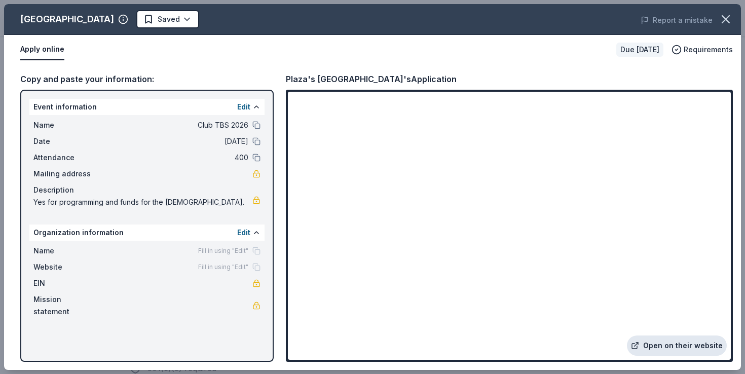
click at [653, 347] on link "Open on their website" at bounding box center [677, 345] width 100 height 20
click at [720, 28] on button "button" at bounding box center [725, 19] width 22 height 22
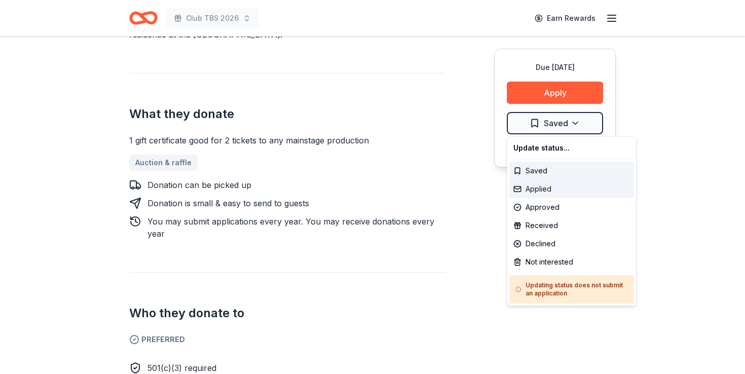
click at [546, 187] on div "Applied" at bounding box center [571, 189] width 125 height 18
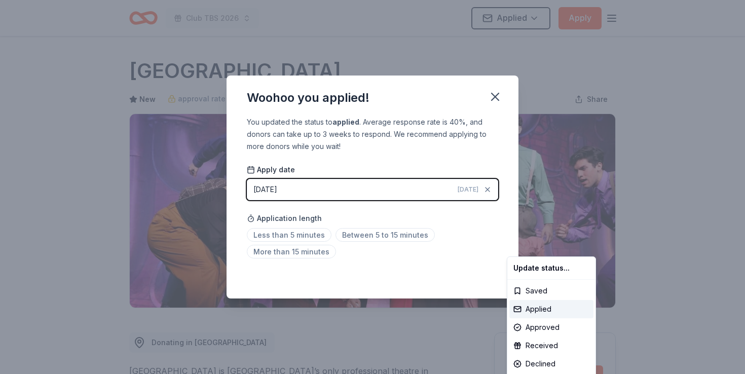
click at [198, 107] on html "Club TBS 2026 Applied Apply Due [DATE] [GEOGRAPHIC_DATA]'s [GEOGRAPHIC_DATA] Ne…" at bounding box center [372, 187] width 745 height 374
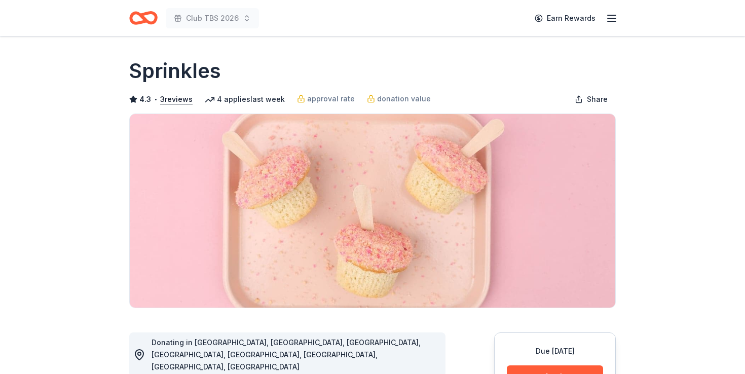
scroll to position [187, 0]
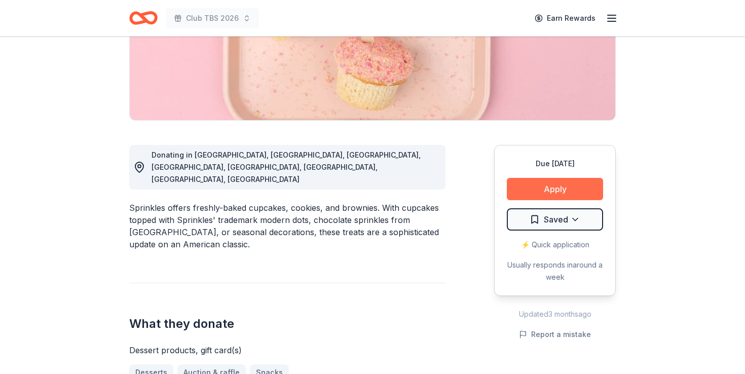
click at [559, 192] on button "Apply" at bounding box center [555, 189] width 96 height 22
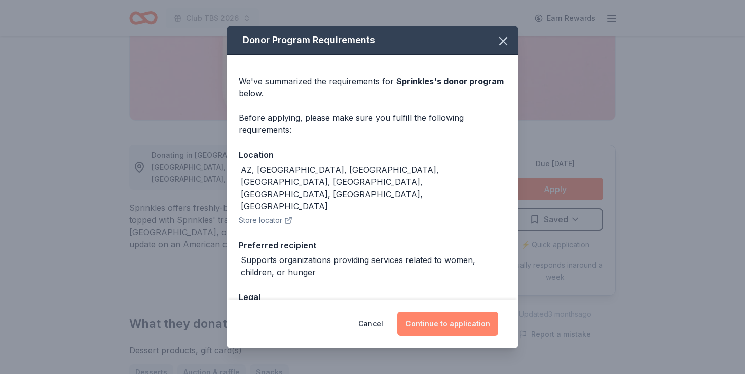
click at [455, 325] on button "Continue to application" at bounding box center [447, 324] width 101 height 24
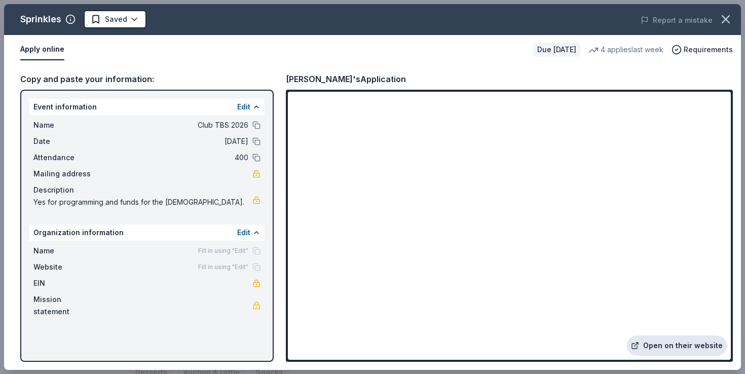
click at [676, 346] on link "Open on their website" at bounding box center [677, 345] width 100 height 20
click at [729, 11] on button "button" at bounding box center [725, 19] width 22 height 22
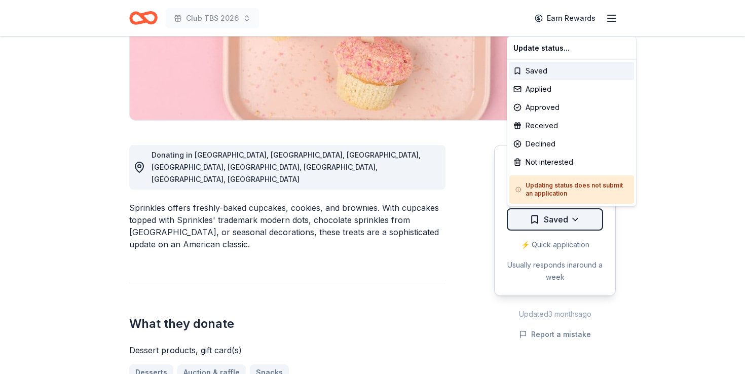
click at [555, 89] on div "Applied" at bounding box center [571, 89] width 125 height 18
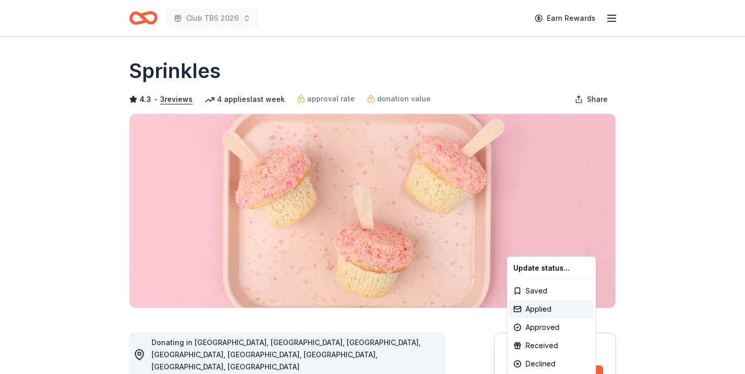
scroll to position [0, 0]
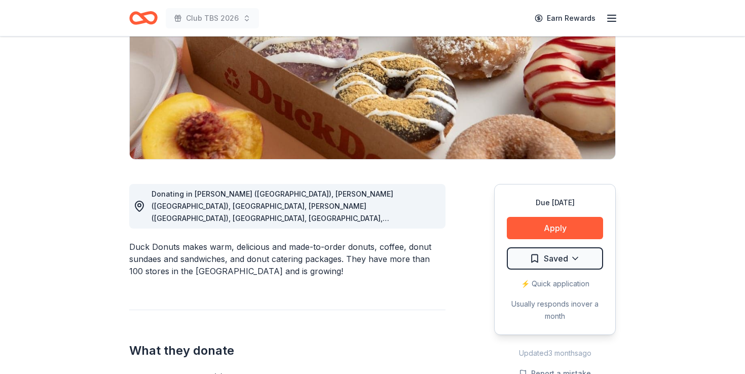
scroll to position [152, 0]
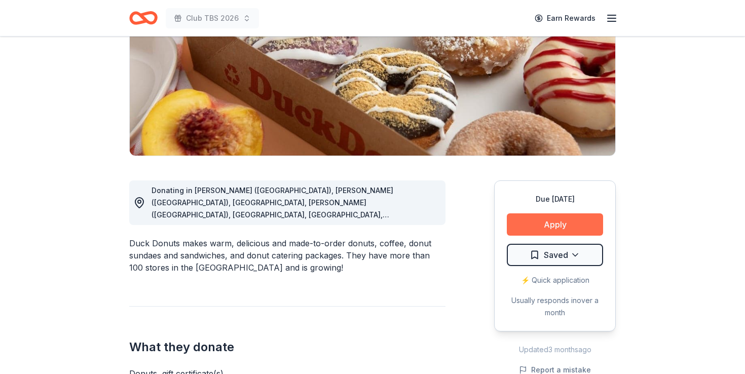
click at [556, 228] on button "Apply" at bounding box center [555, 224] width 96 height 22
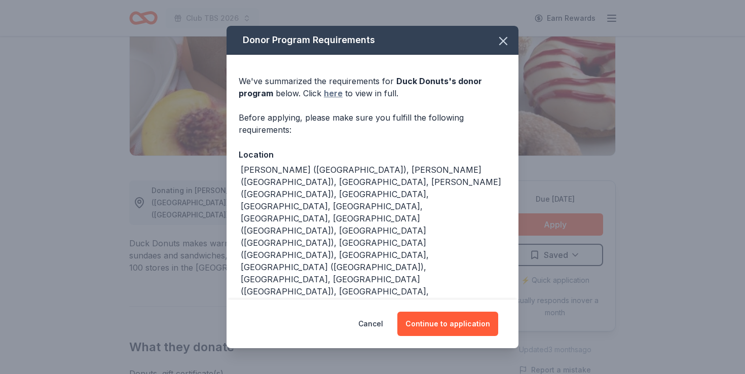
click at [324, 99] on link "here" at bounding box center [333, 93] width 19 height 12
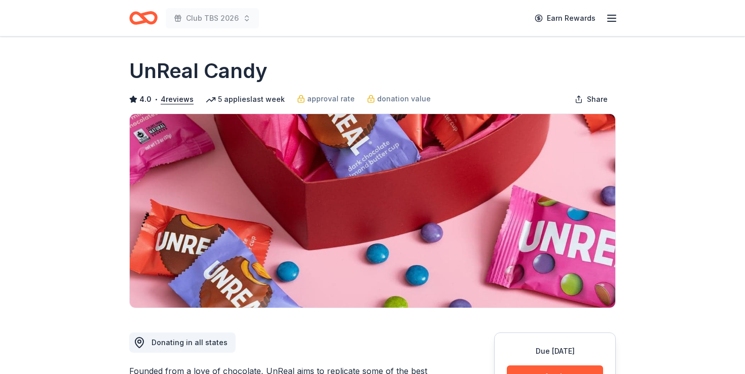
scroll to position [349, 0]
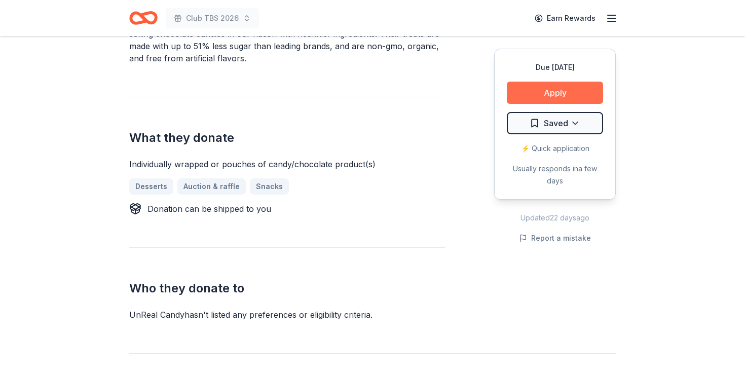
click at [533, 91] on button "Apply" at bounding box center [555, 93] width 96 height 22
